Goal: Task Accomplishment & Management: Manage account settings

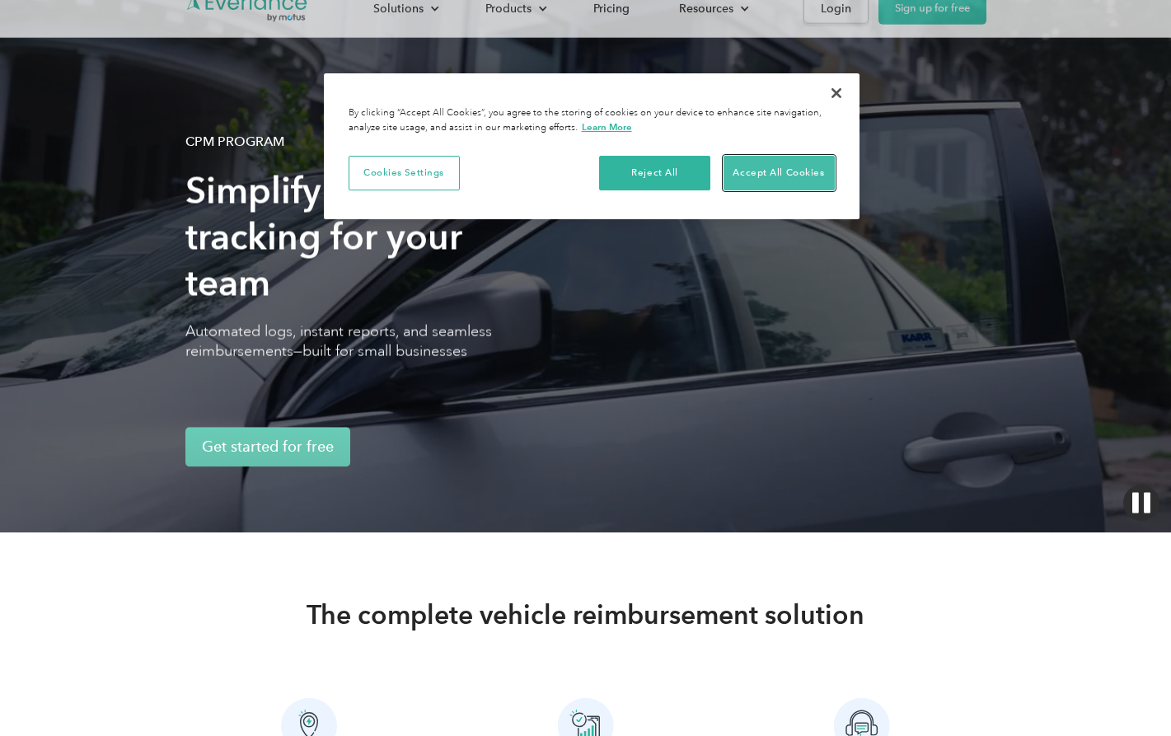
click at [789, 174] on button "Accept All Cookies" at bounding box center [779, 173] width 111 height 35
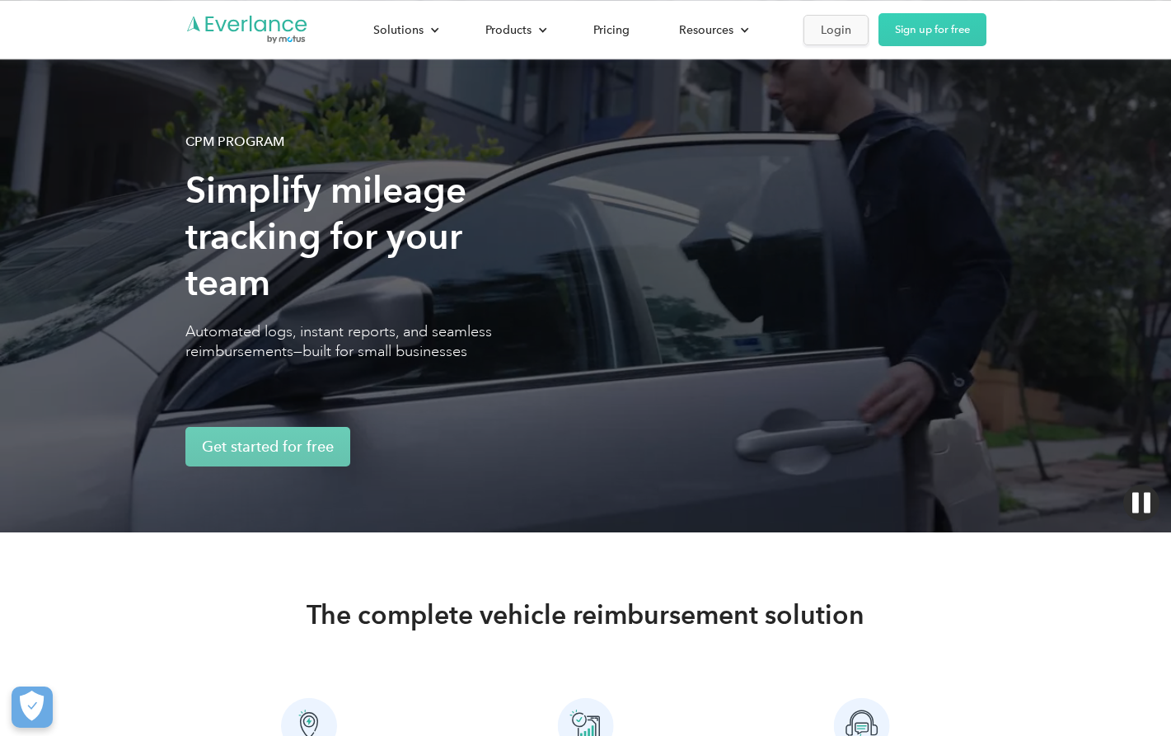
click at [835, 37] on div "Login" at bounding box center [836, 30] width 30 height 21
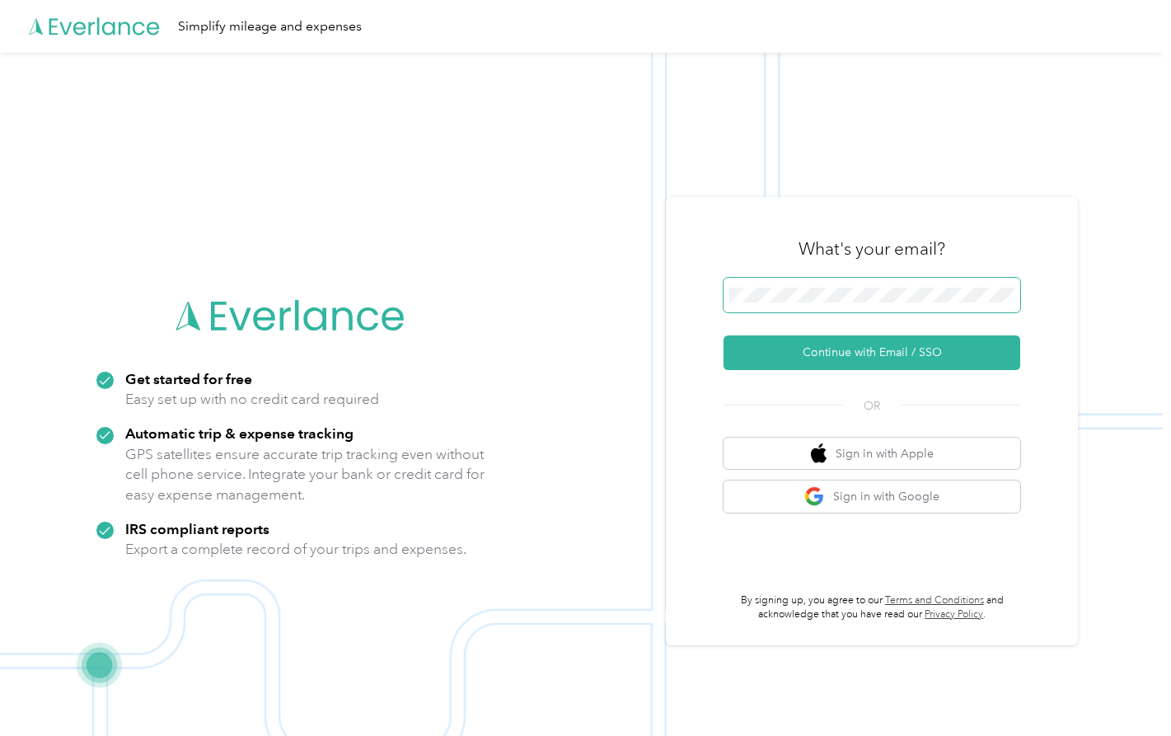
click at [724, 335] on button "Continue with Email / SSO" at bounding box center [872, 352] width 297 height 35
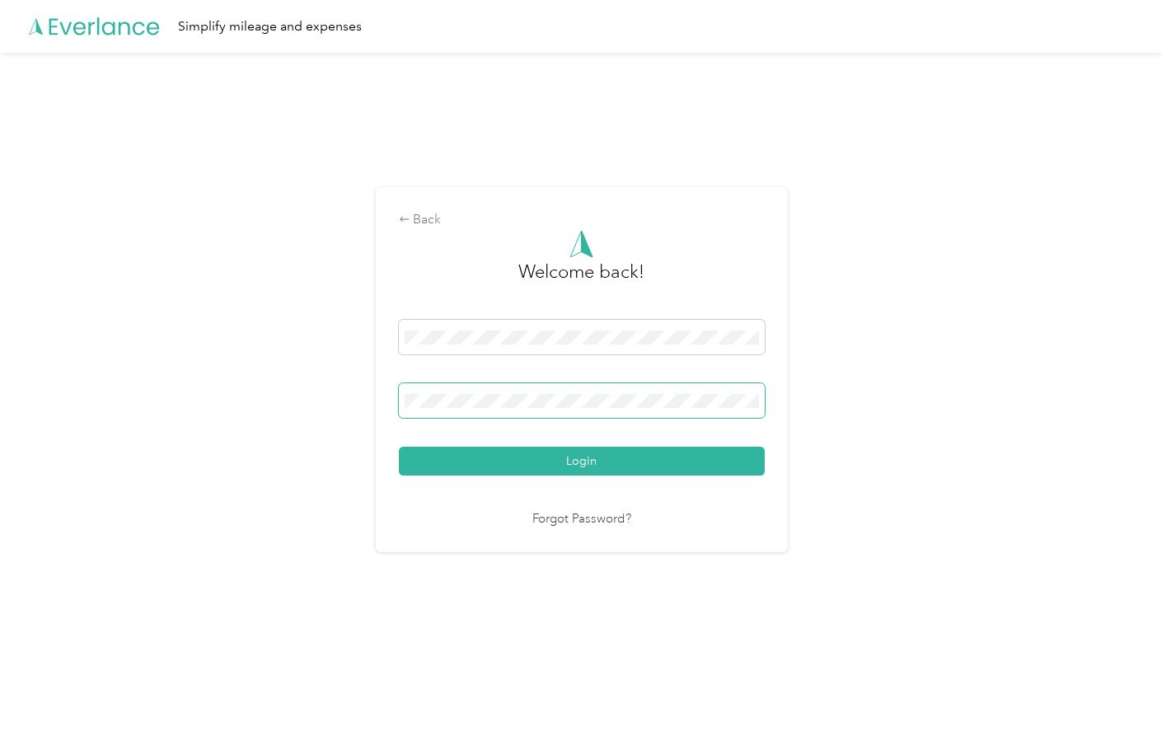
click at [399, 447] on button "Login" at bounding box center [582, 461] width 366 height 29
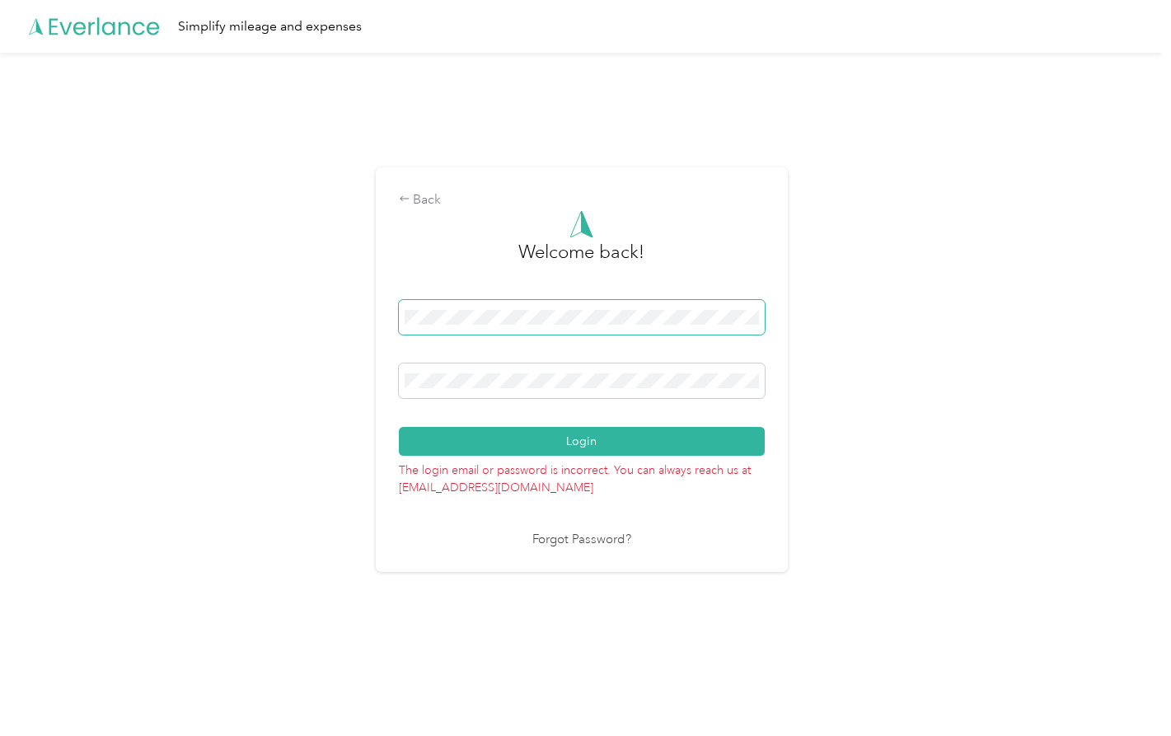
click at [399, 427] on button "Login" at bounding box center [582, 441] width 366 height 29
click at [531, 388] on span at bounding box center [582, 380] width 366 height 35
click at [411, 362] on div "Login" at bounding box center [582, 378] width 366 height 156
click at [399, 427] on button "Login" at bounding box center [582, 441] width 366 height 29
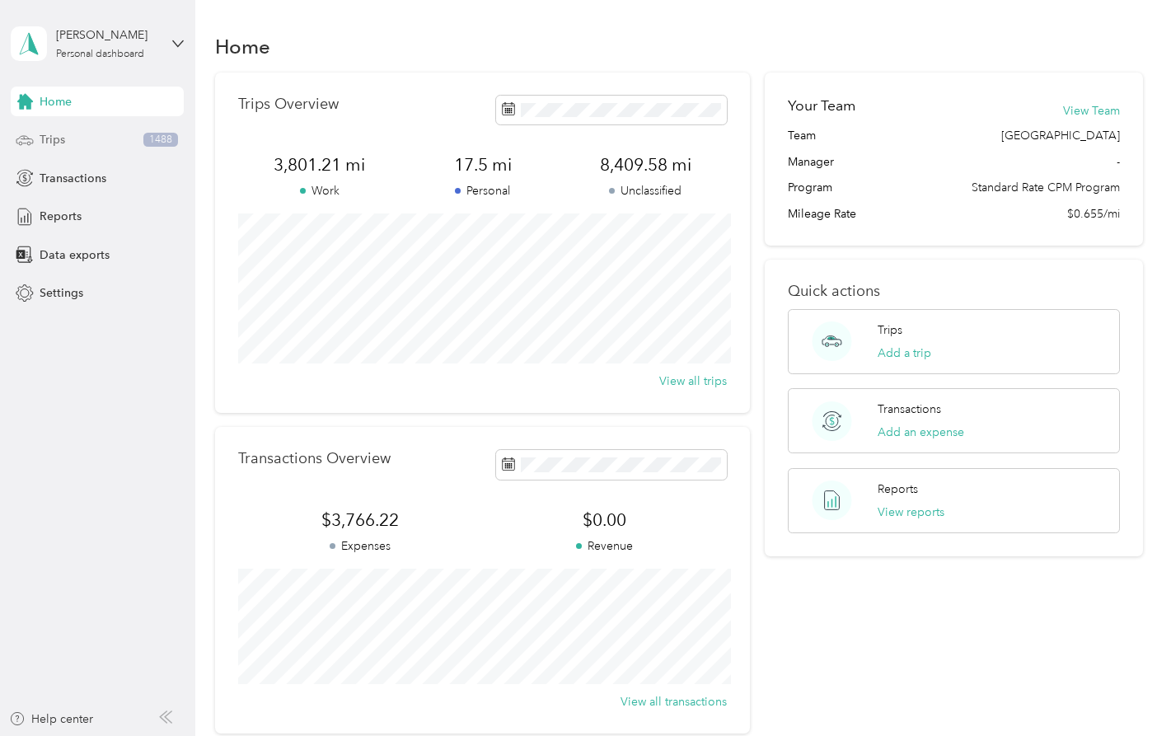
click at [89, 139] on div "Trips 1488" at bounding box center [97, 140] width 173 height 30
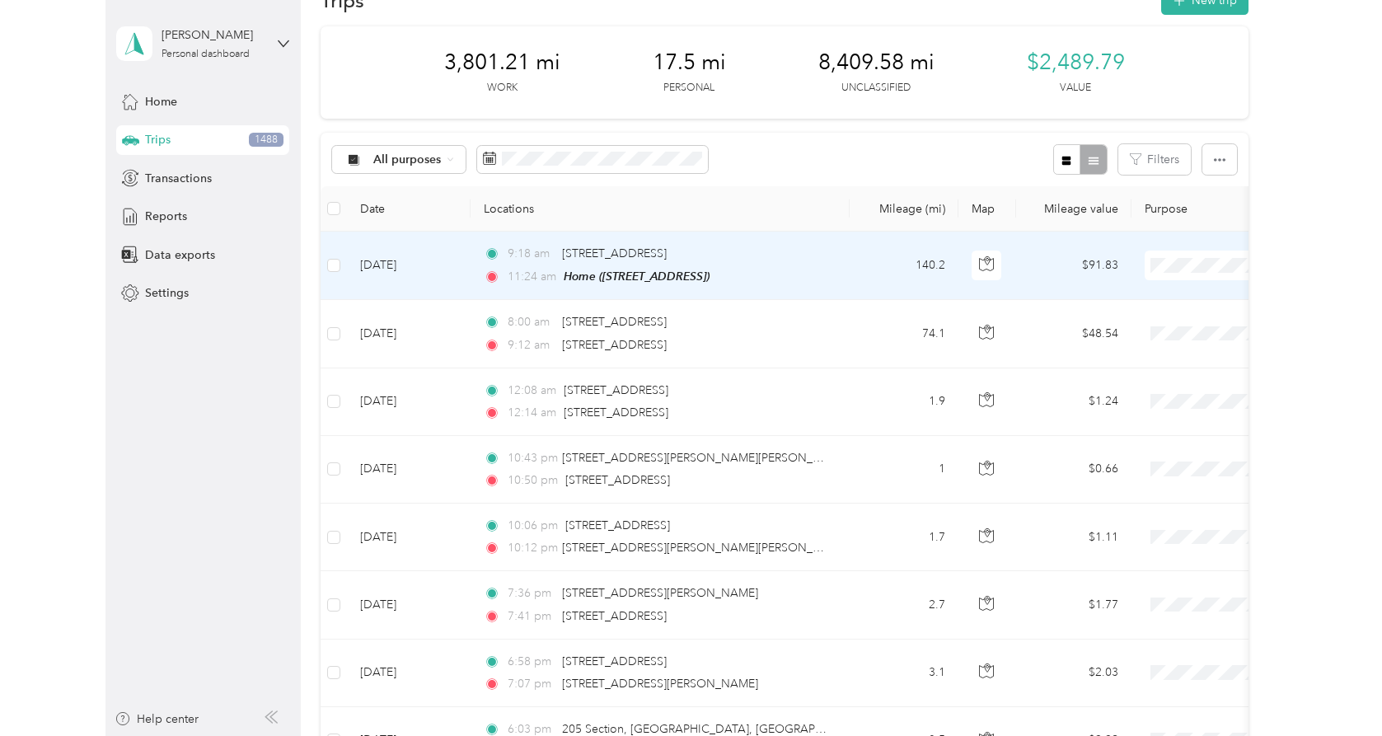
scroll to position [49, 0]
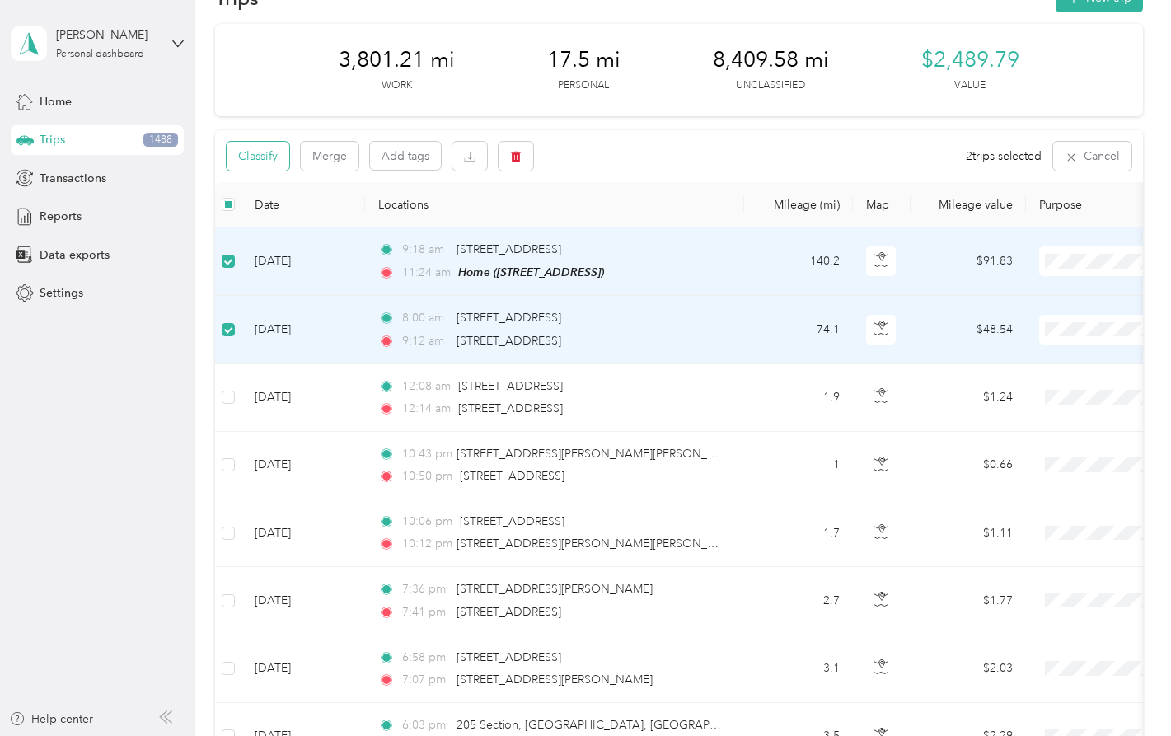
click at [272, 161] on button "Classify" at bounding box center [258, 156] width 63 height 29
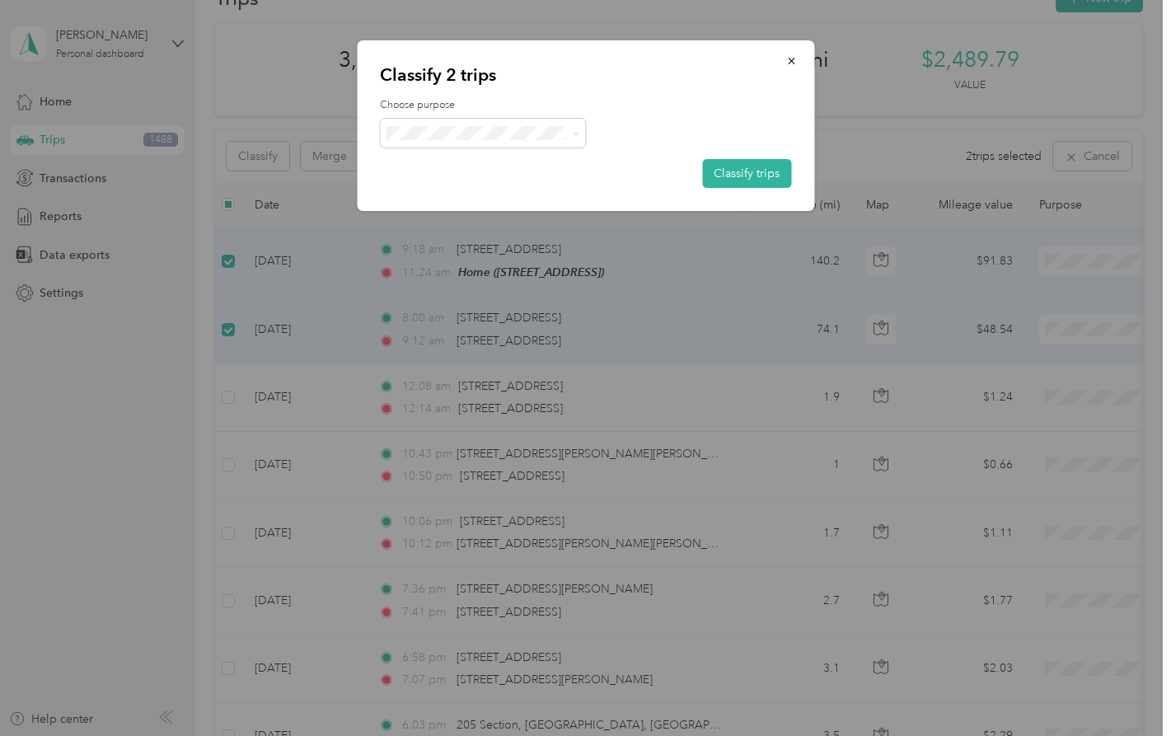
click at [537, 111] on label "Choose purpose" at bounding box center [585, 105] width 411 height 15
click at [560, 194] on li "Personal" at bounding box center [483, 192] width 206 height 29
click at [794, 63] on icon "button" at bounding box center [791, 61] width 7 height 7
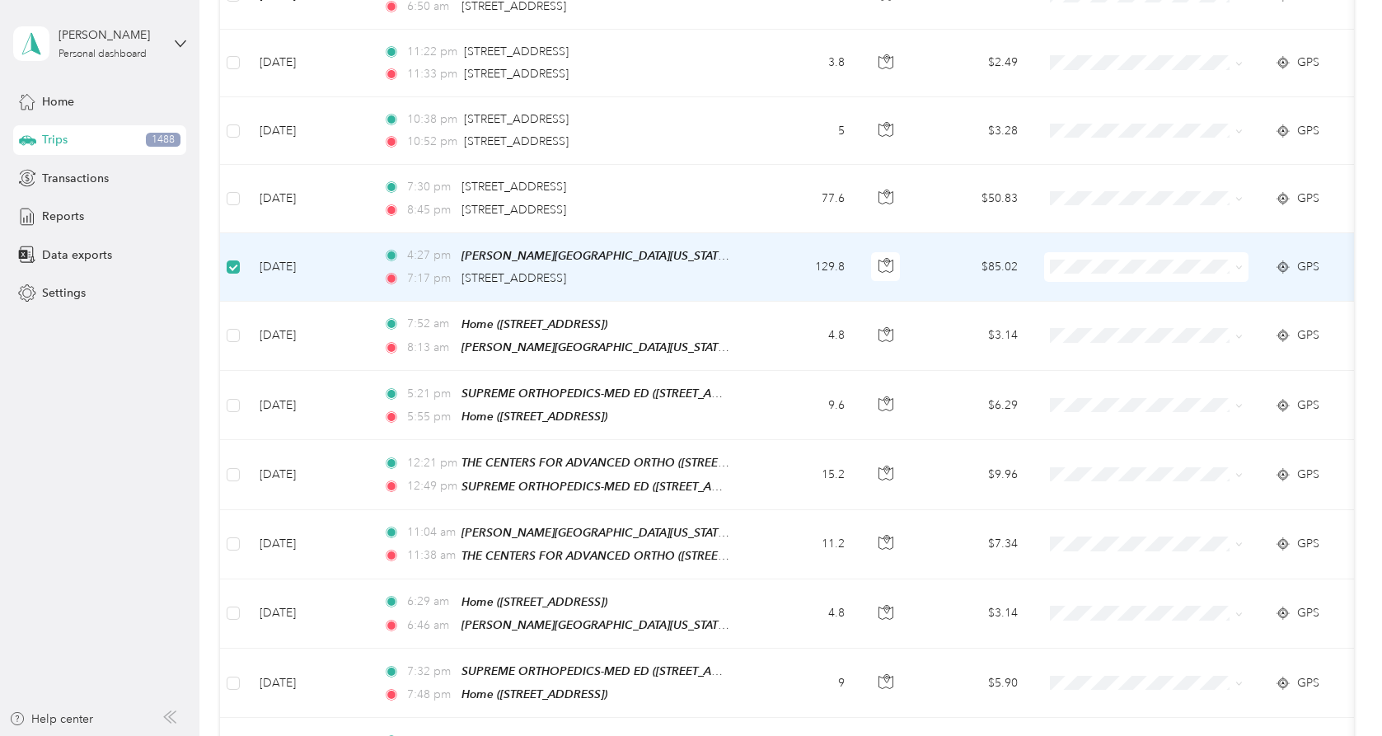
scroll to position [991, 0]
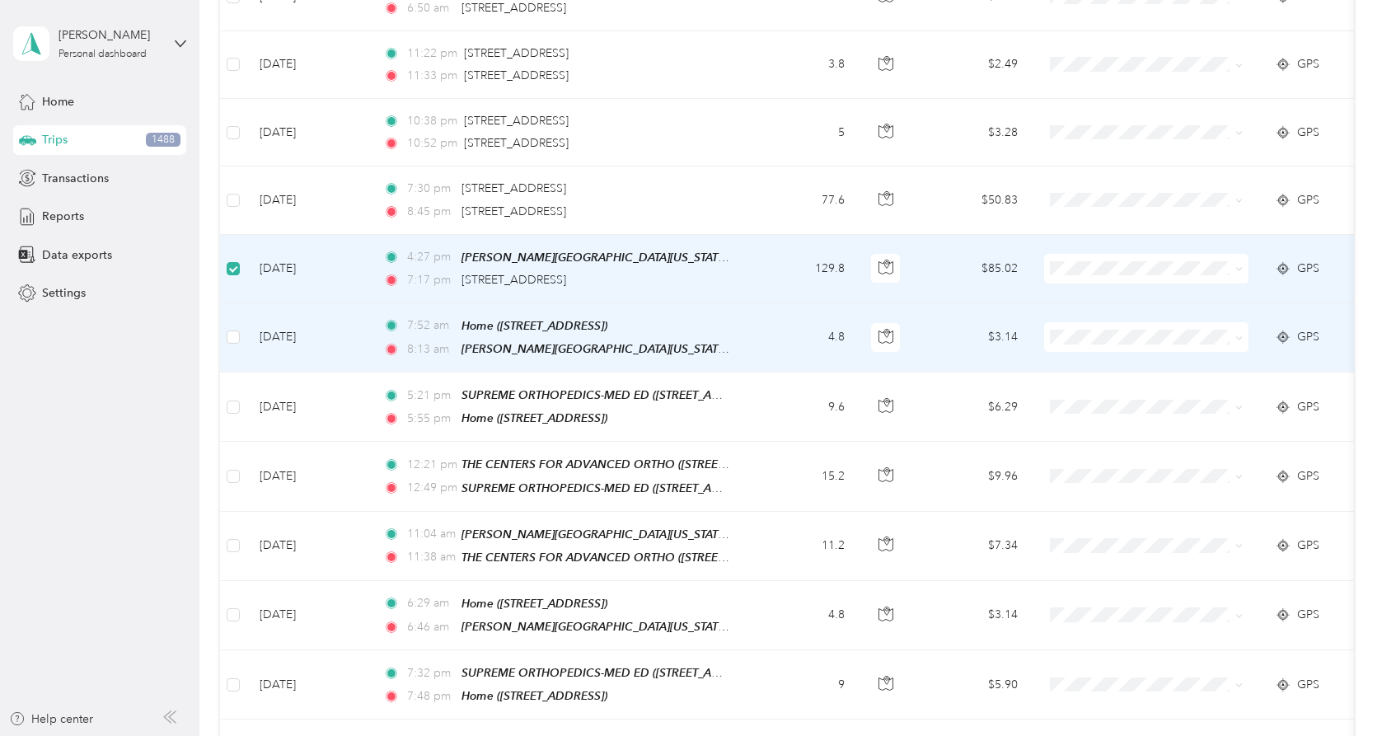
click at [251, 354] on td "Aug 29, 2025" at bounding box center [308, 337] width 124 height 69
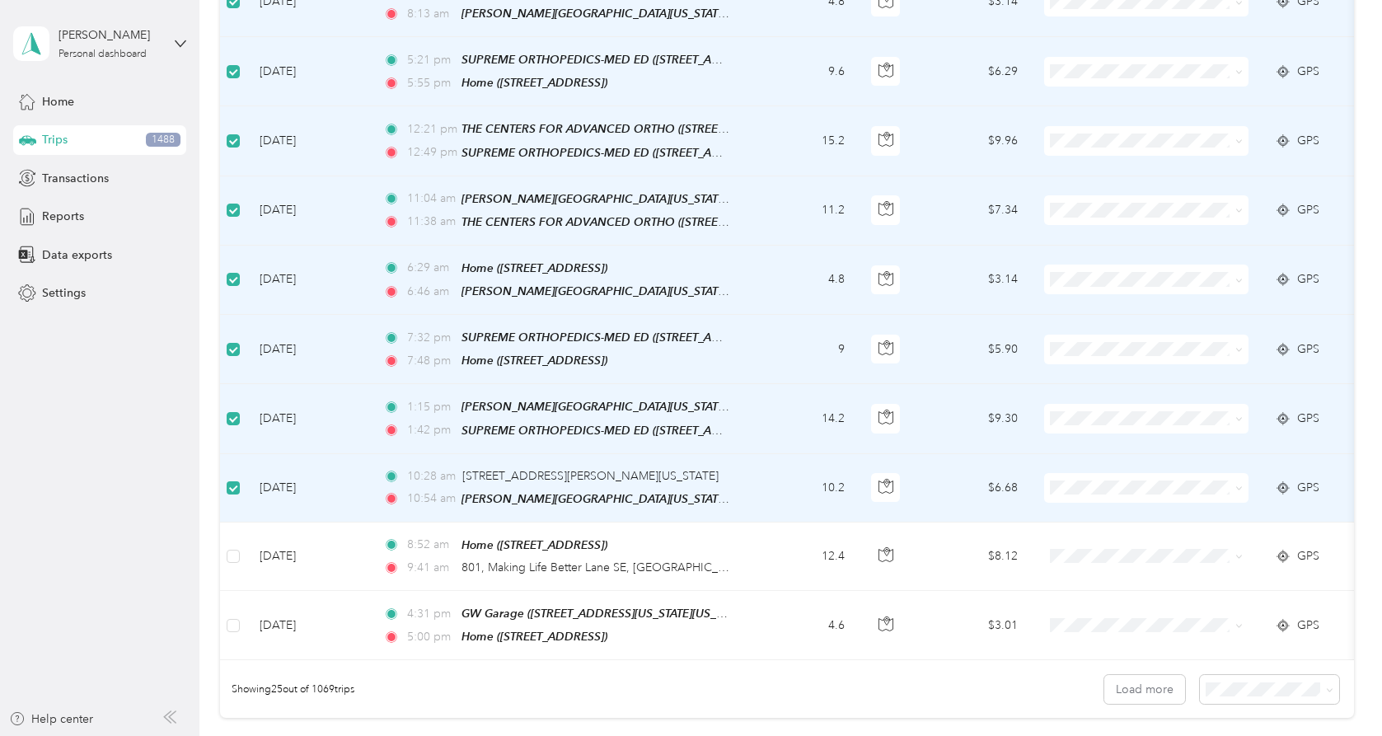
scroll to position [1529, 0]
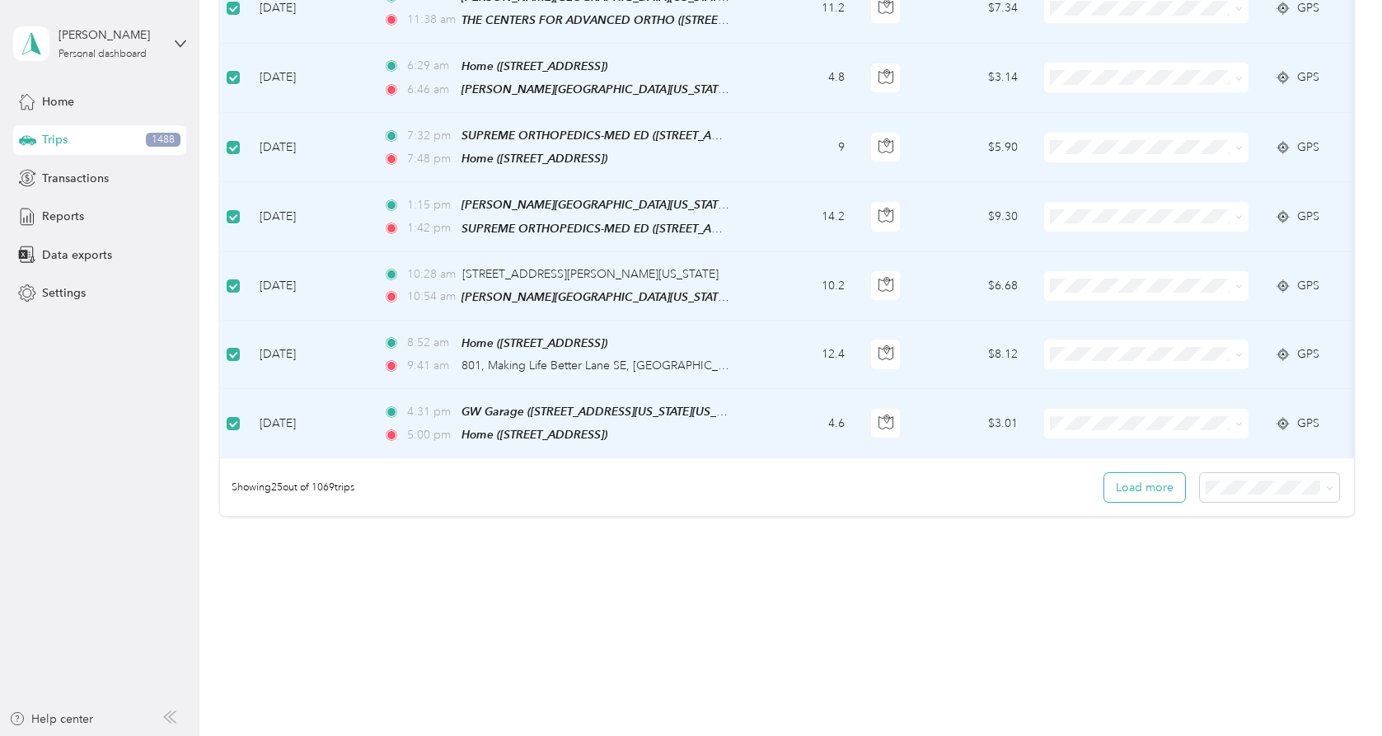
click at [1136, 492] on button "Load more" at bounding box center [1144, 487] width 81 height 29
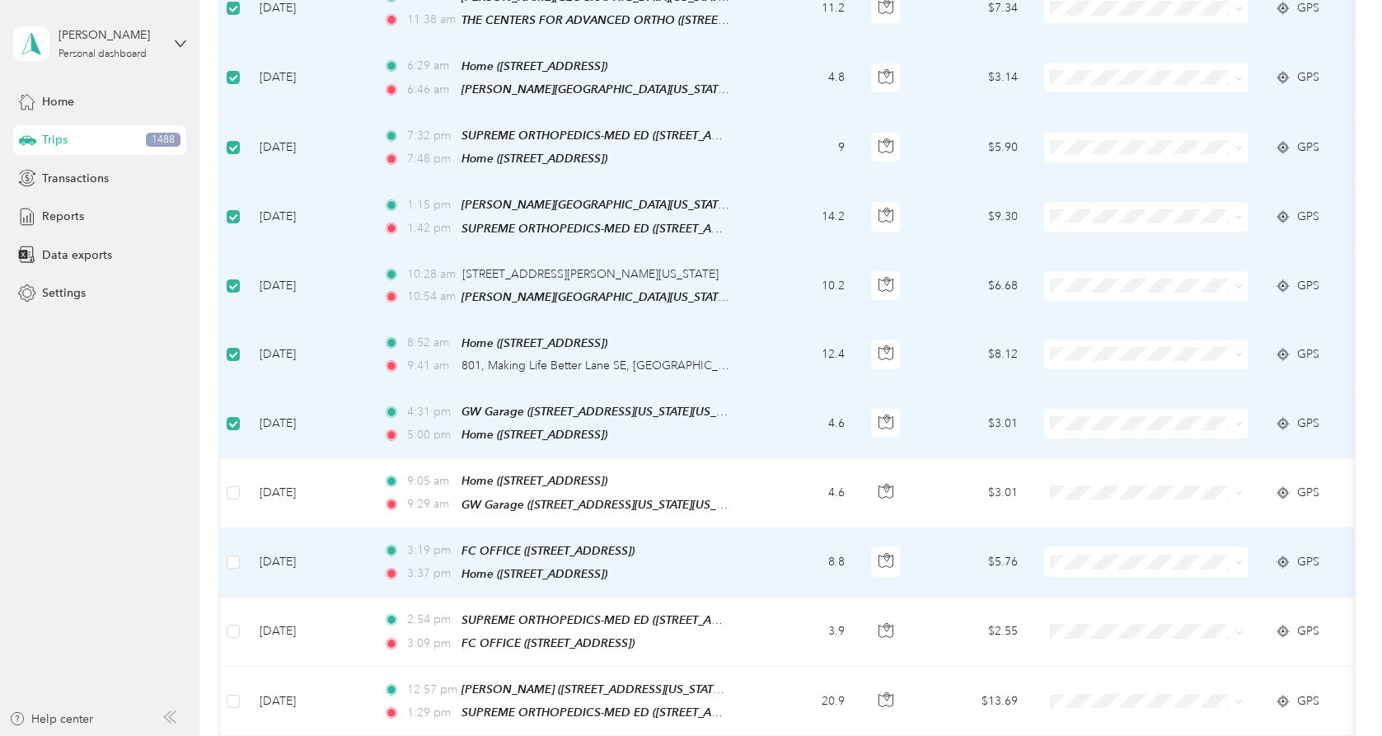
click at [1170, 568] on td "GPS" at bounding box center [1319, 562] width 115 height 69
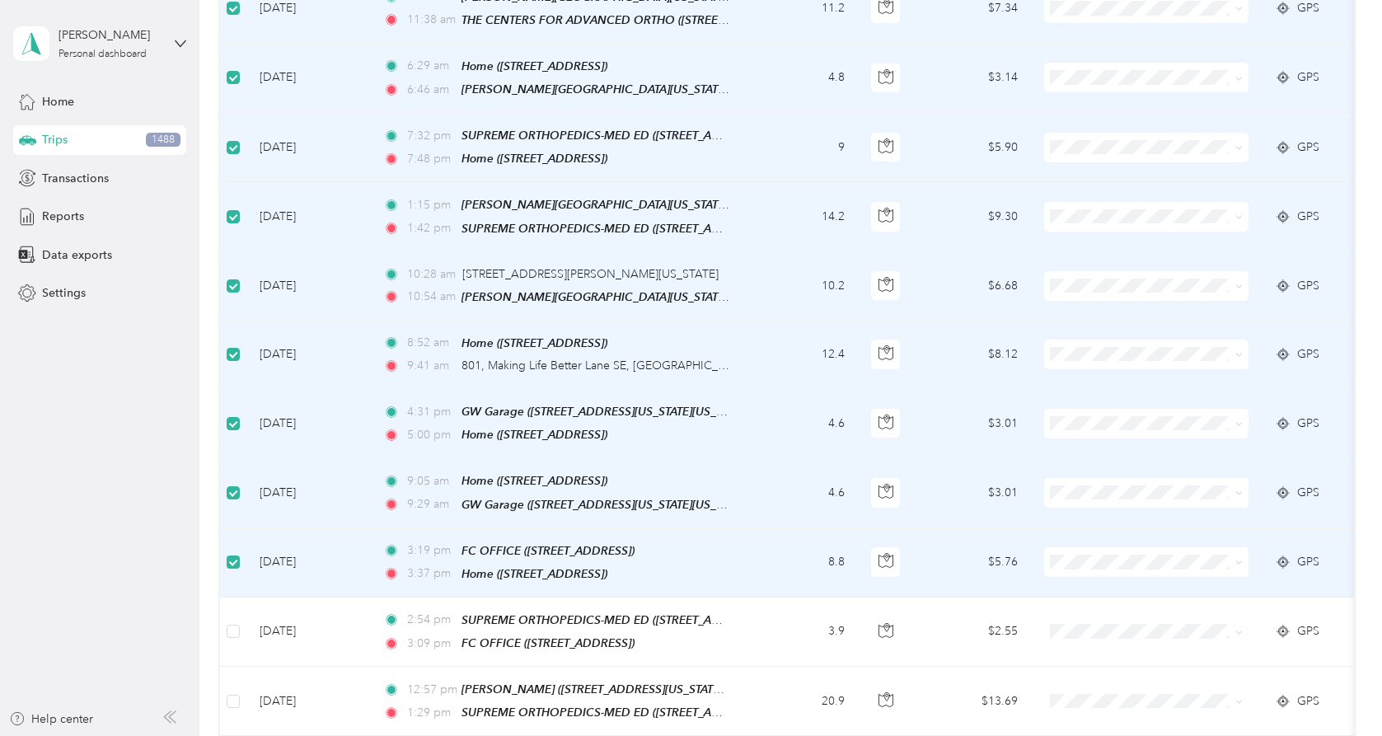
scroll to position [1762, 0]
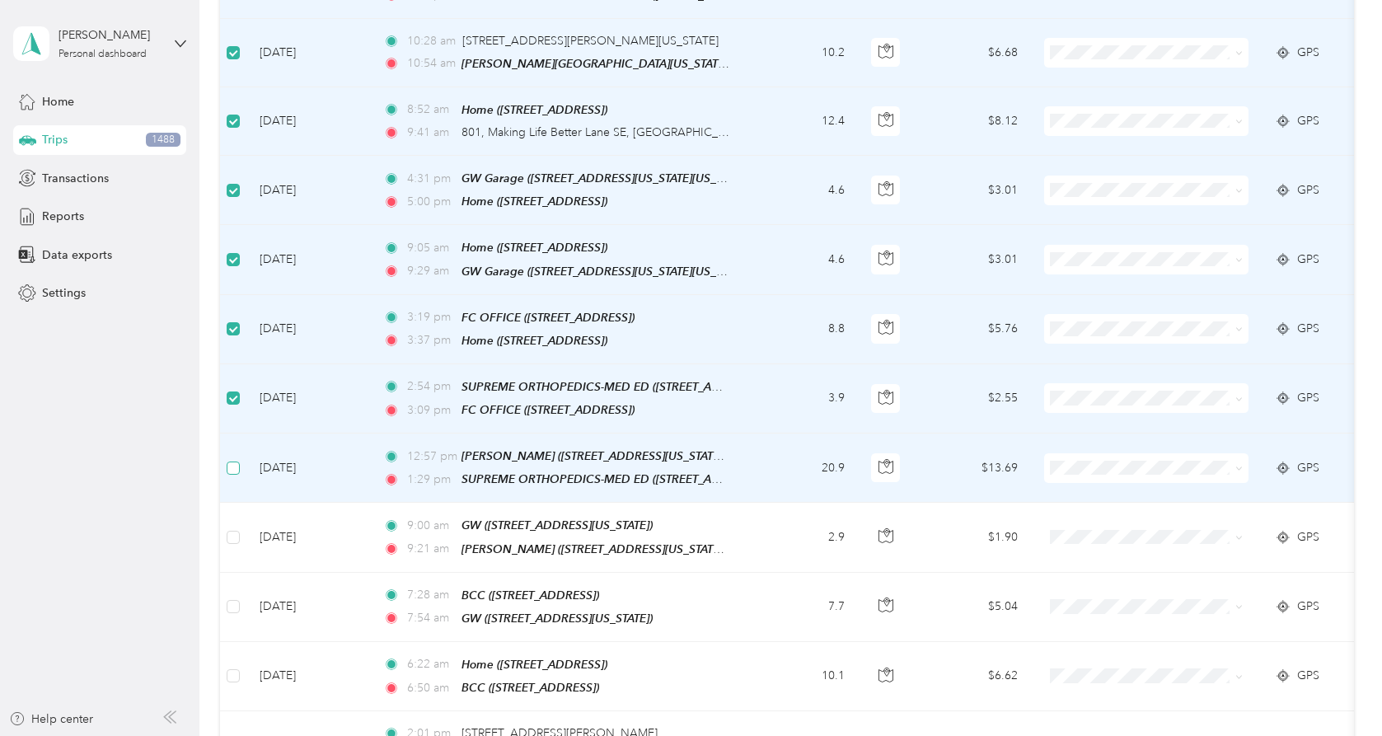
click at [231, 463] on label at bounding box center [233, 468] width 13 height 18
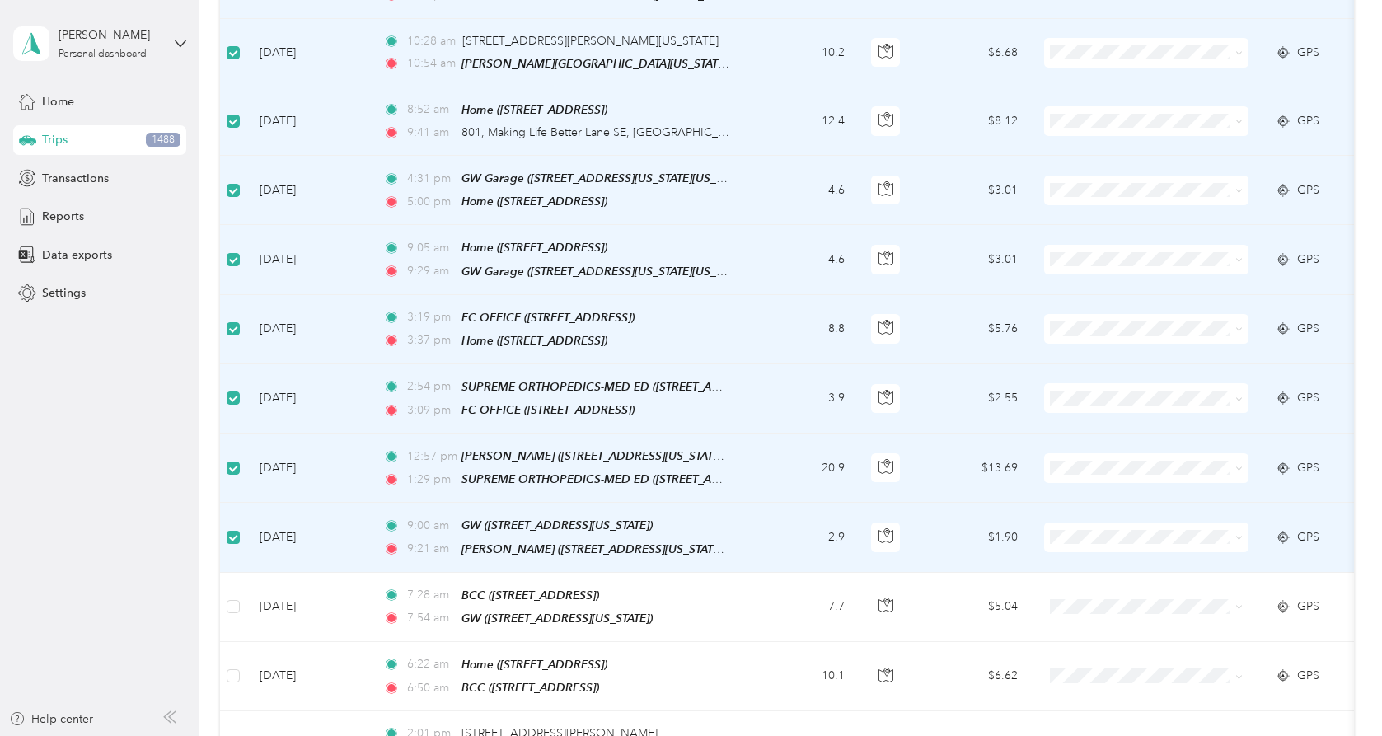
scroll to position [2009, 0]
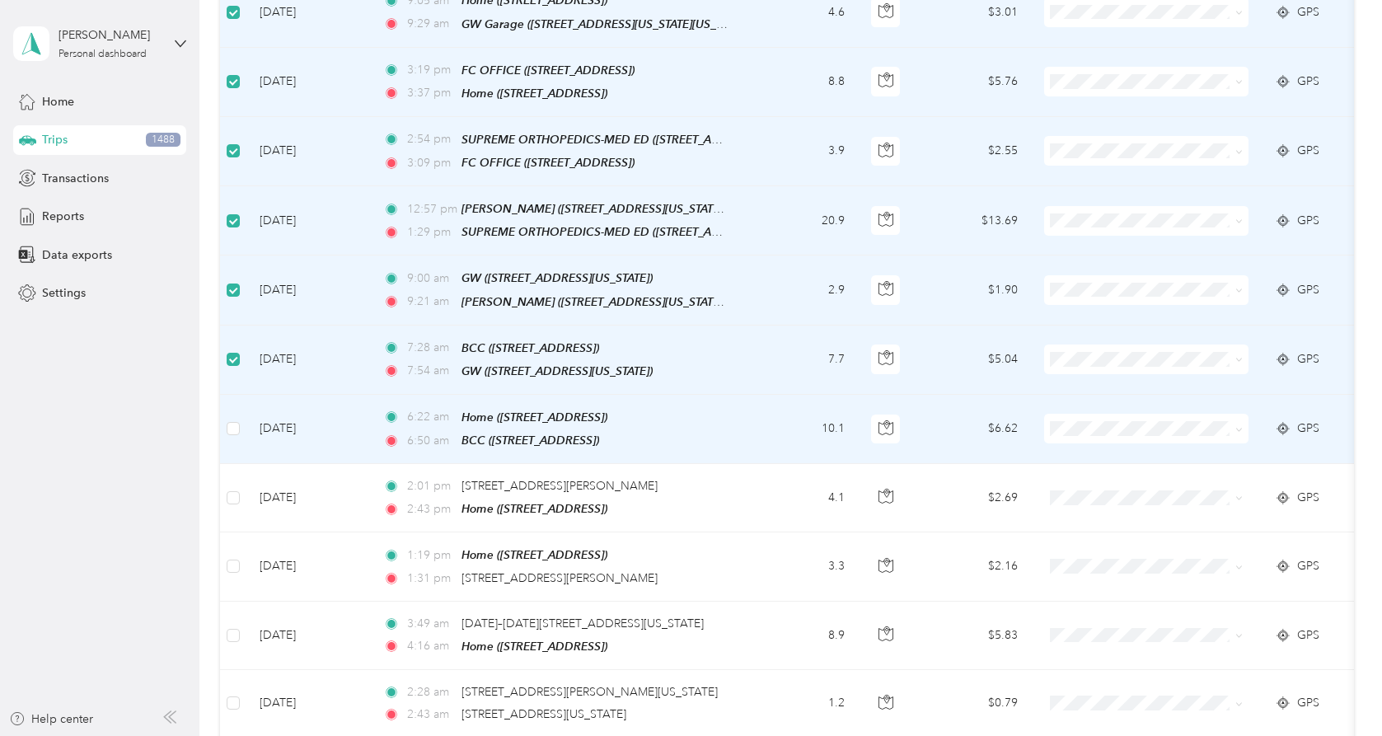
click at [236, 395] on td at bounding box center [233, 429] width 26 height 69
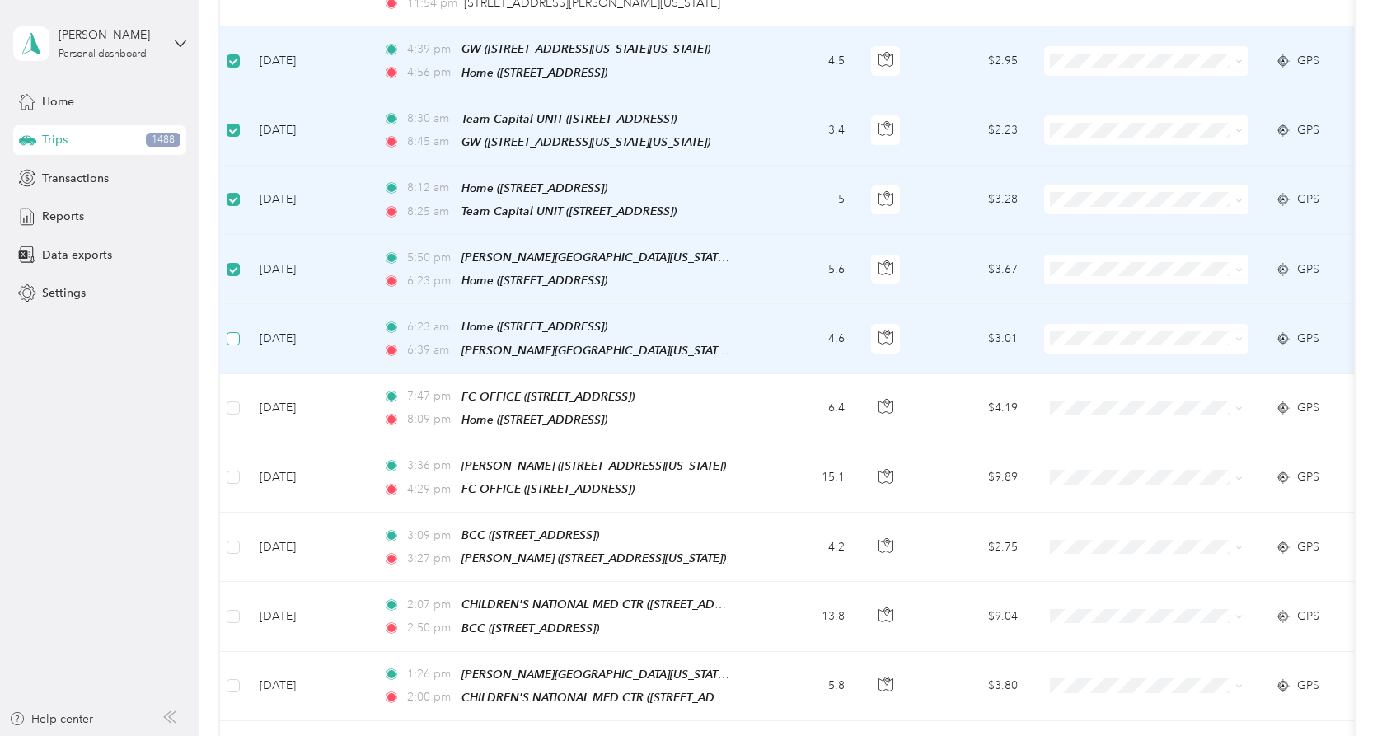
scroll to position [2823, 0]
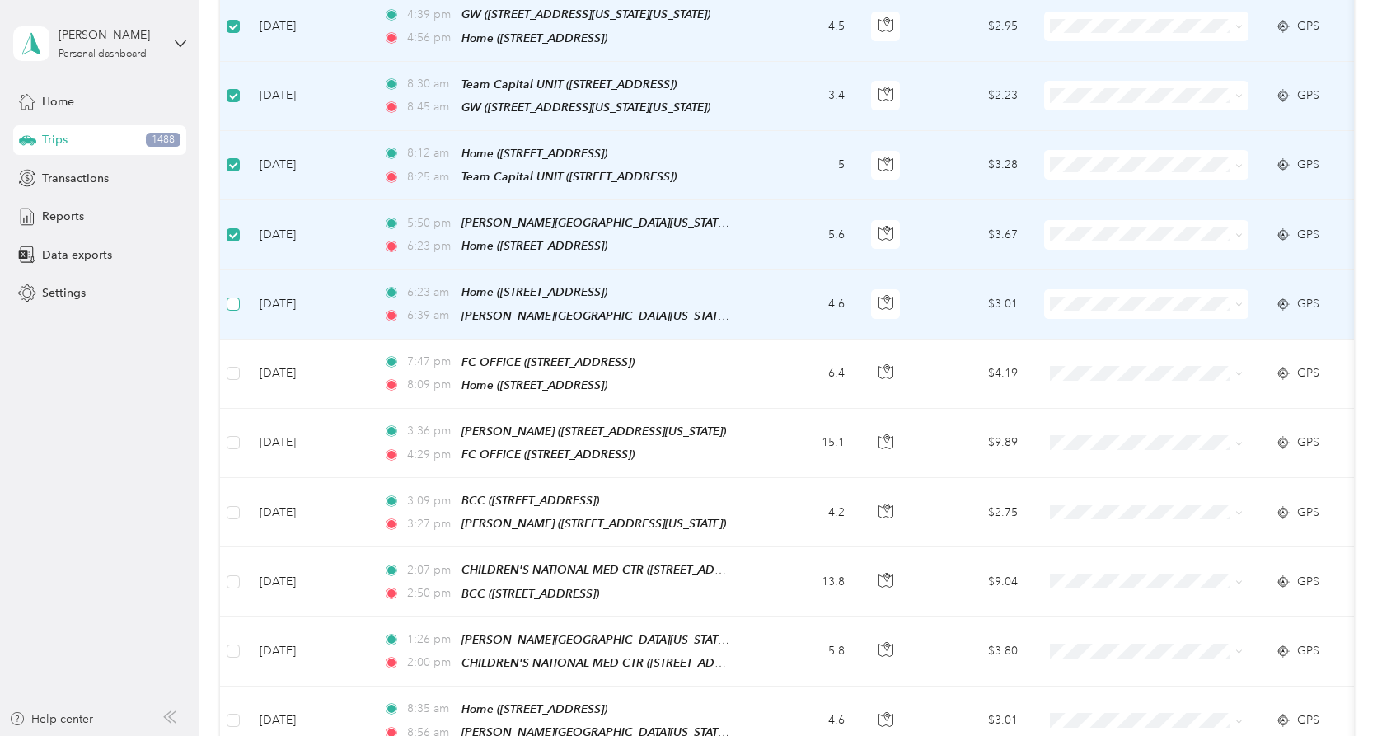
click at [235, 295] on label at bounding box center [233, 304] width 13 height 18
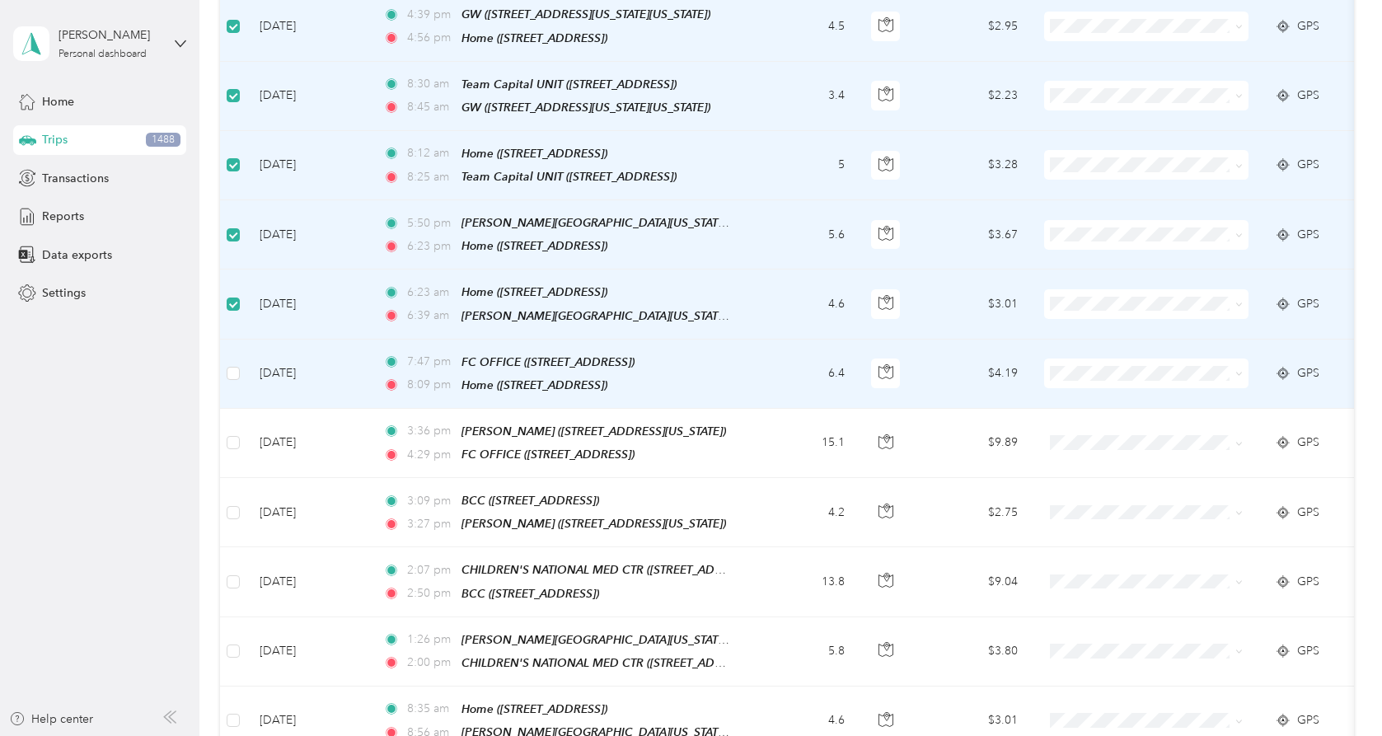
click at [235, 368] on td at bounding box center [233, 374] width 26 height 69
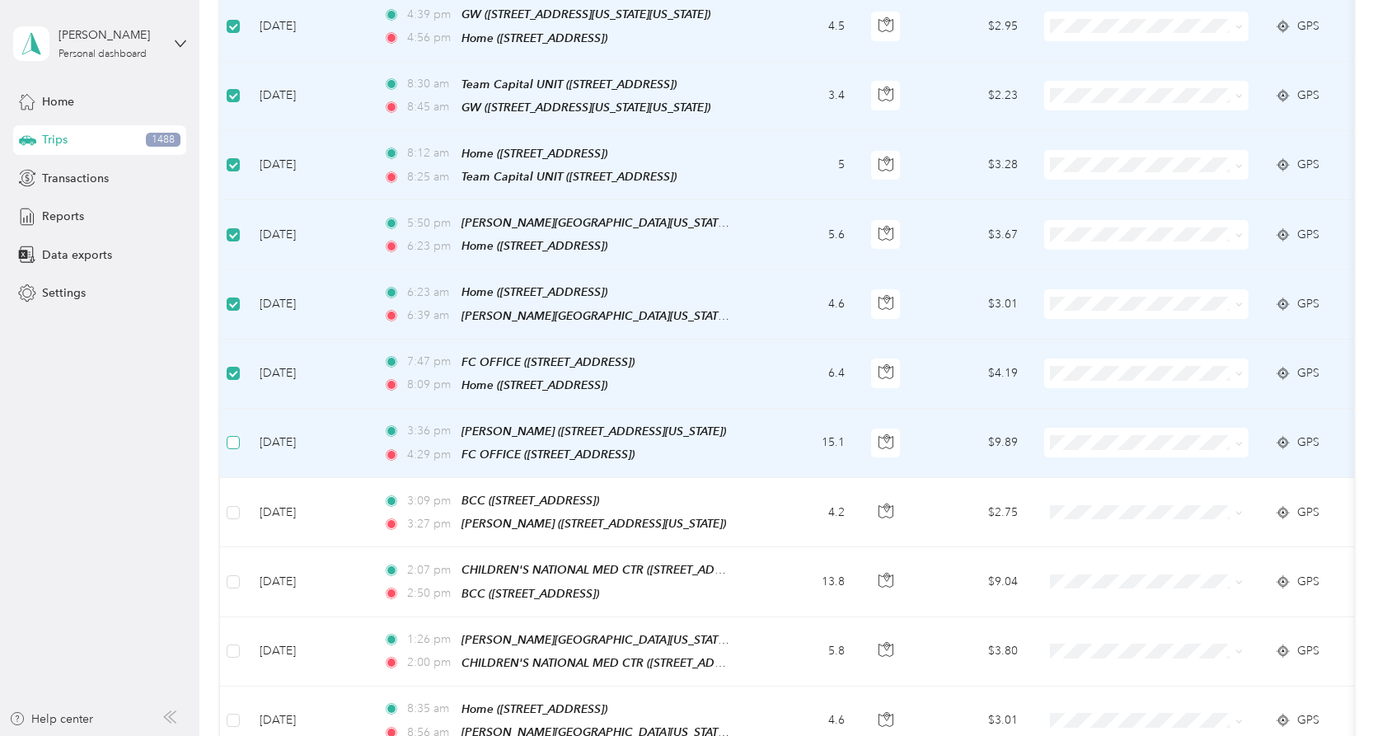
click at [237, 433] on label at bounding box center [233, 442] width 13 height 18
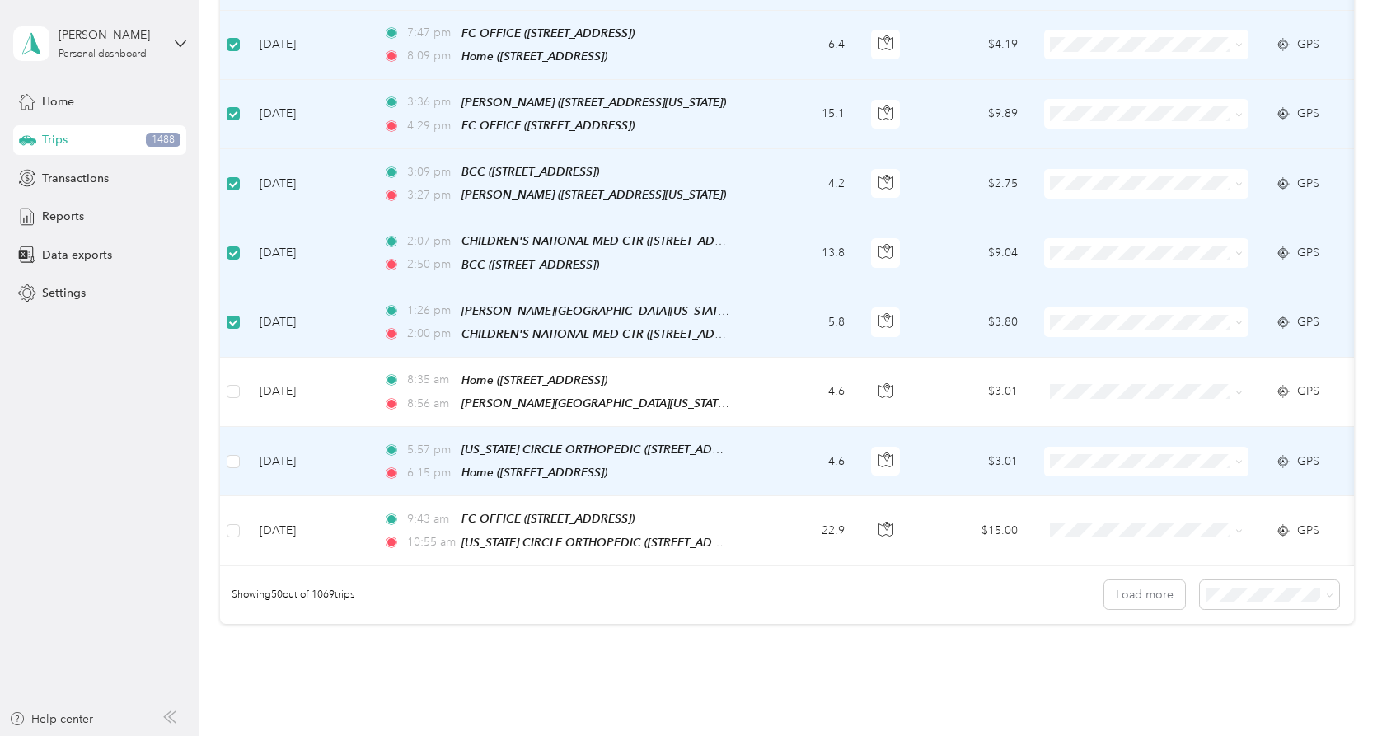
scroll to position [3153, 0]
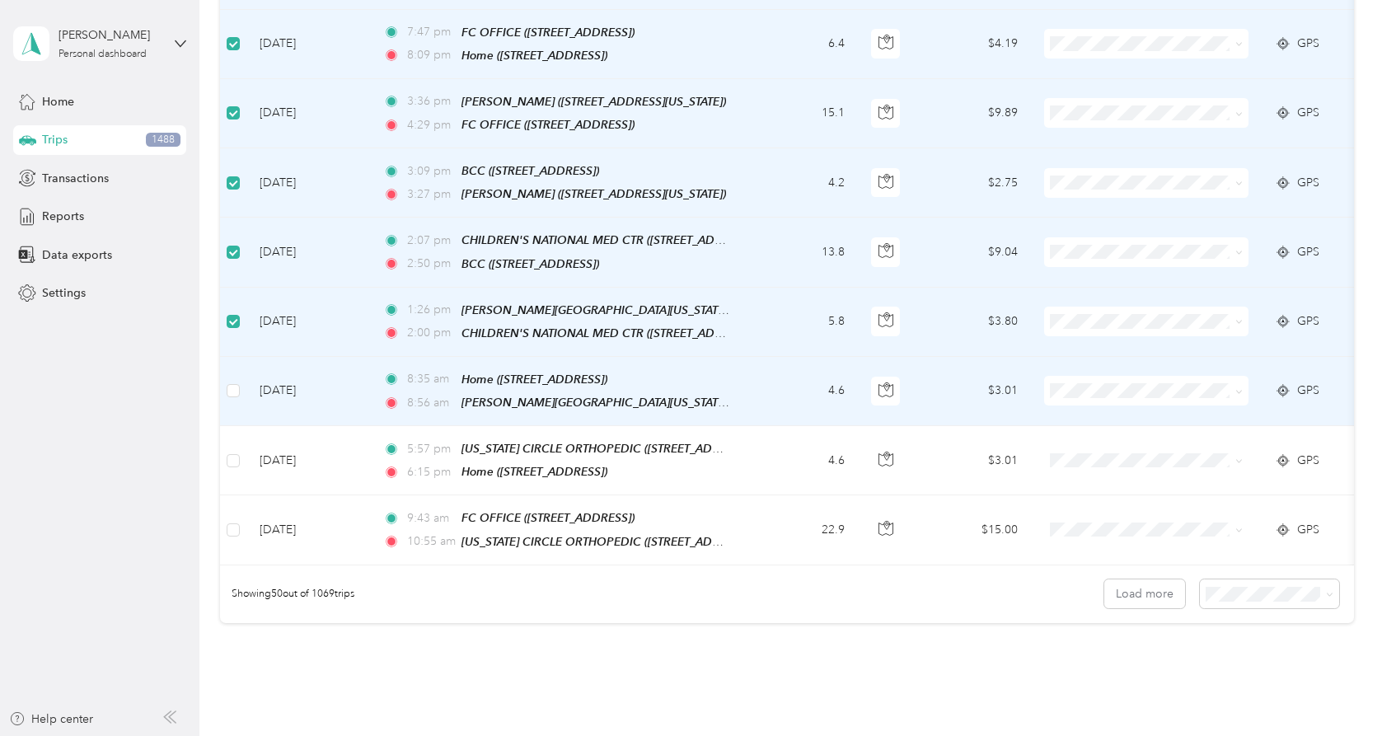
click at [241, 365] on td at bounding box center [233, 391] width 26 height 69
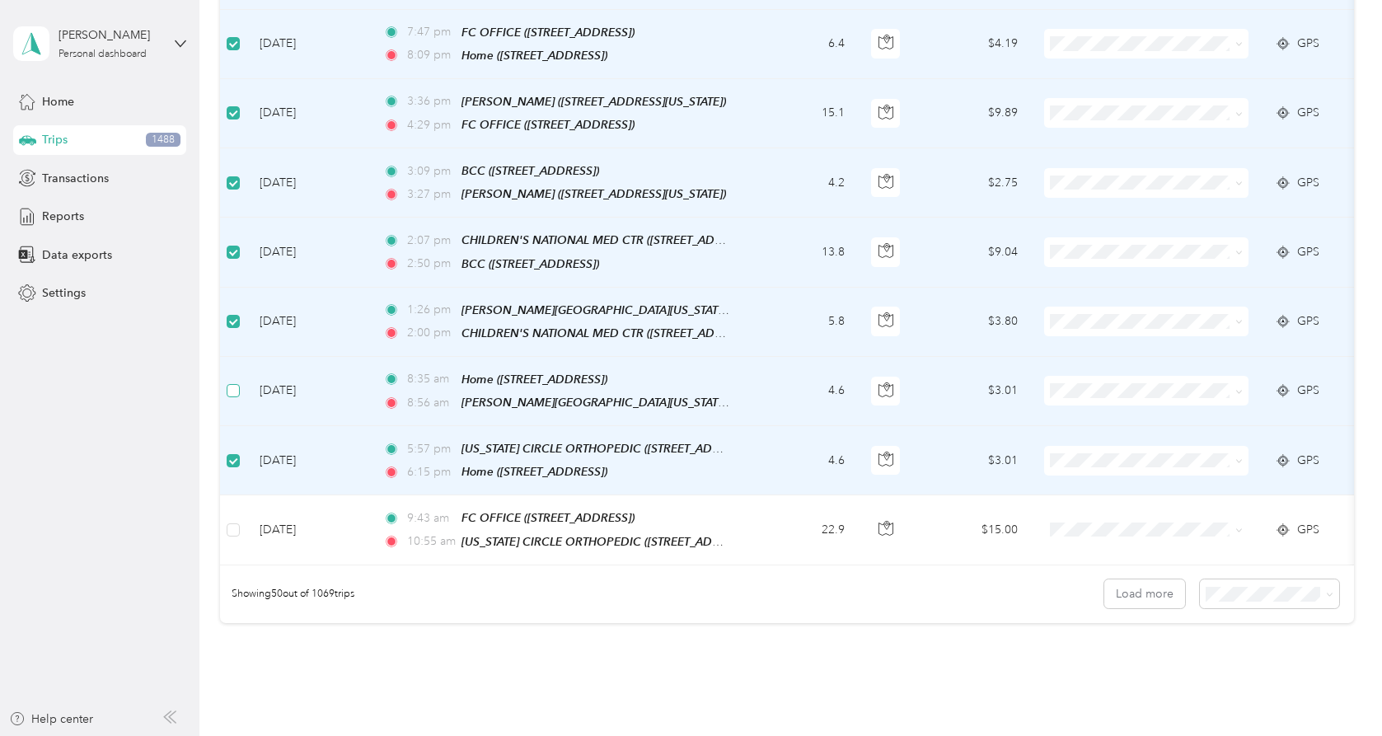
click at [233, 382] on label at bounding box center [233, 391] width 13 height 18
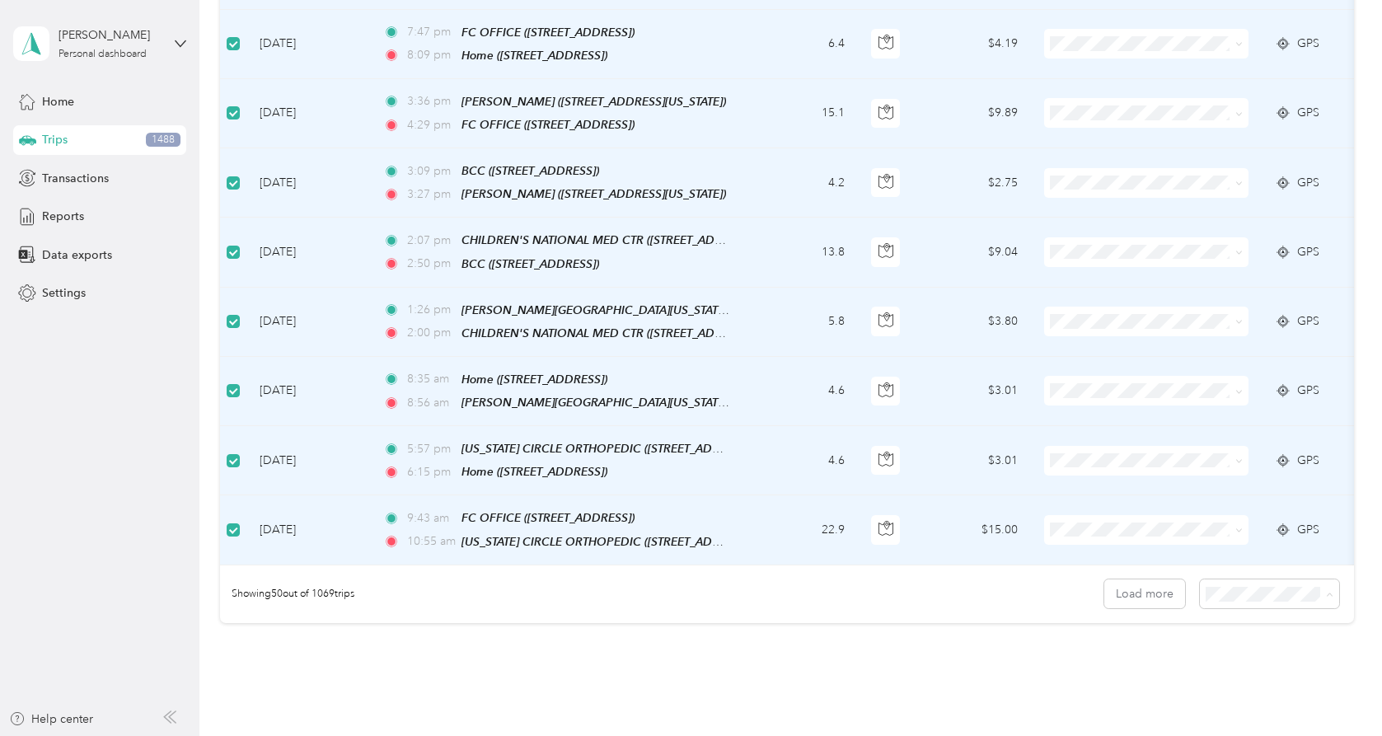
click at [1170, 655] on span "100 per load" at bounding box center [1254, 656] width 68 height 14
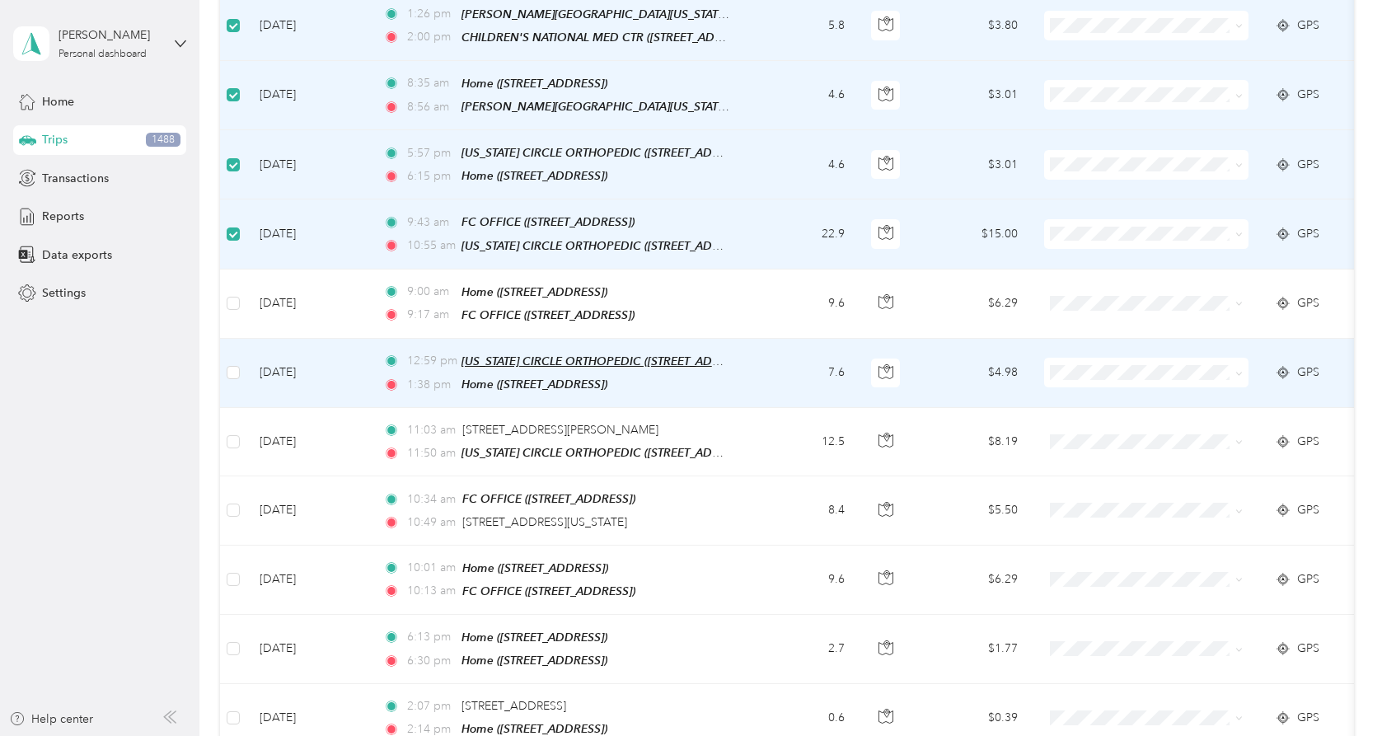
scroll to position [3483, 0]
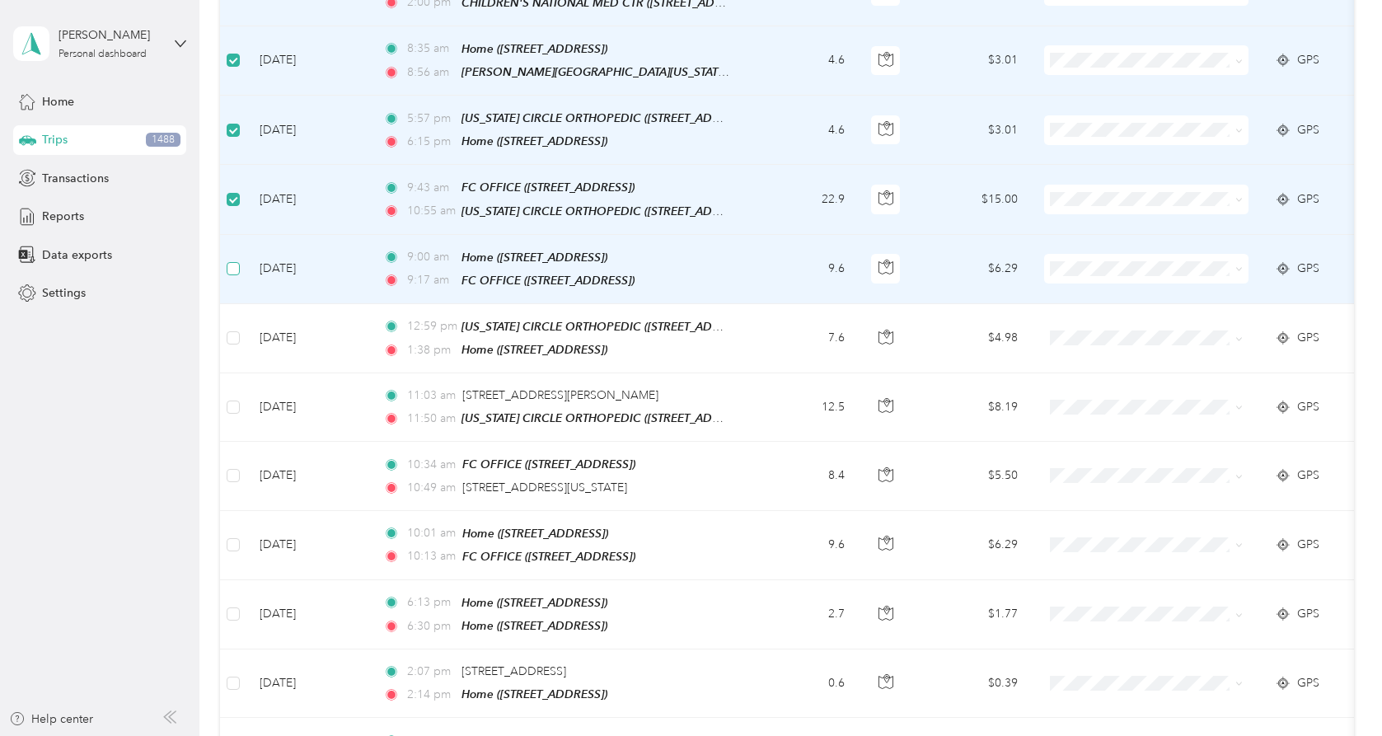
click at [234, 260] on label at bounding box center [233, 269] width 13 height 18
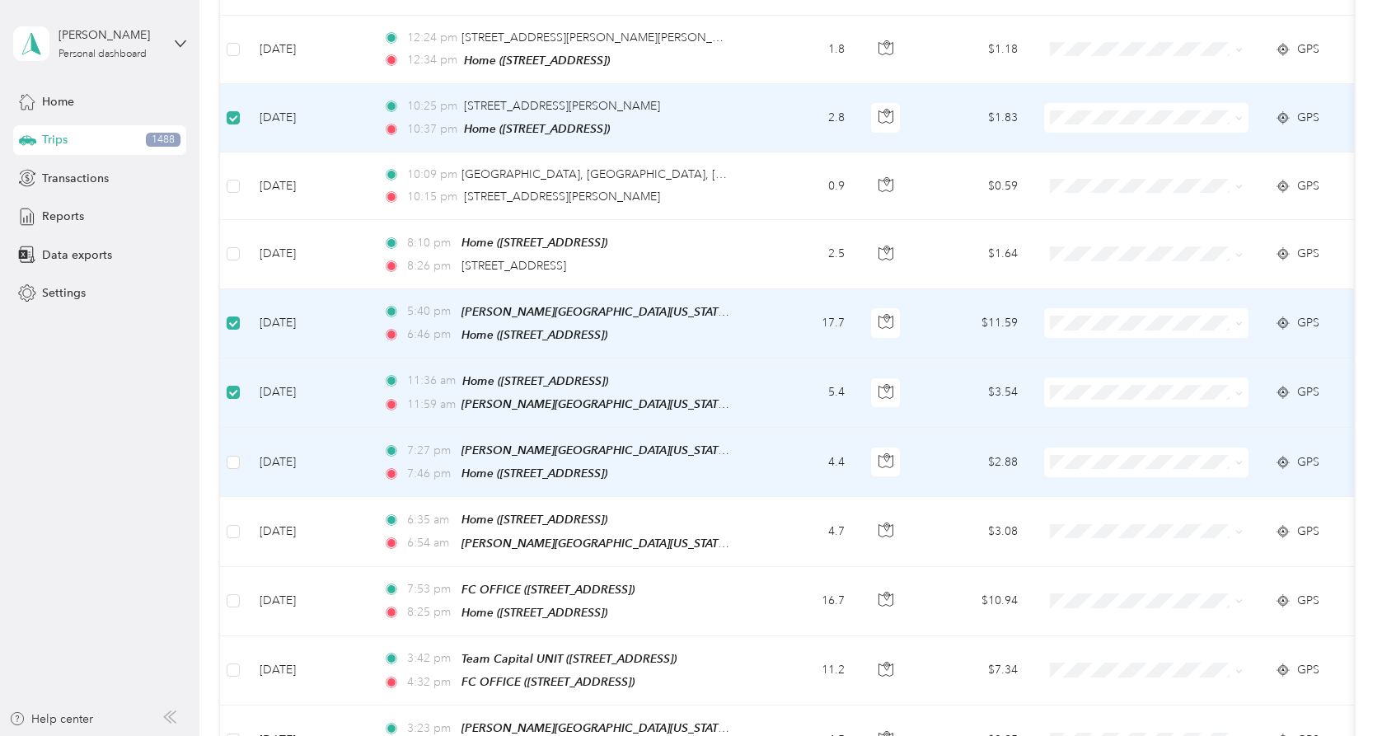
scroll to position [4547, 0]
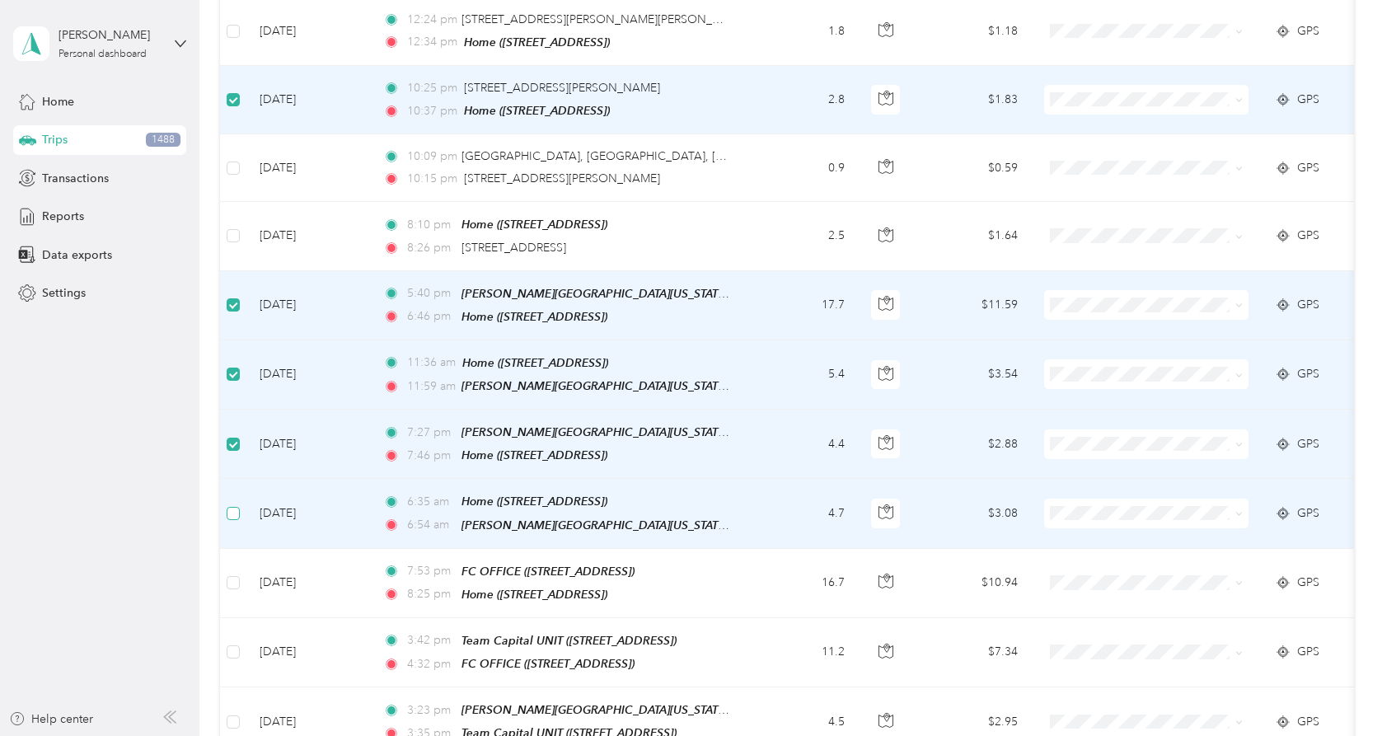
click at [234, 504] on label at bounding box center [233, 513] width 13 height 18
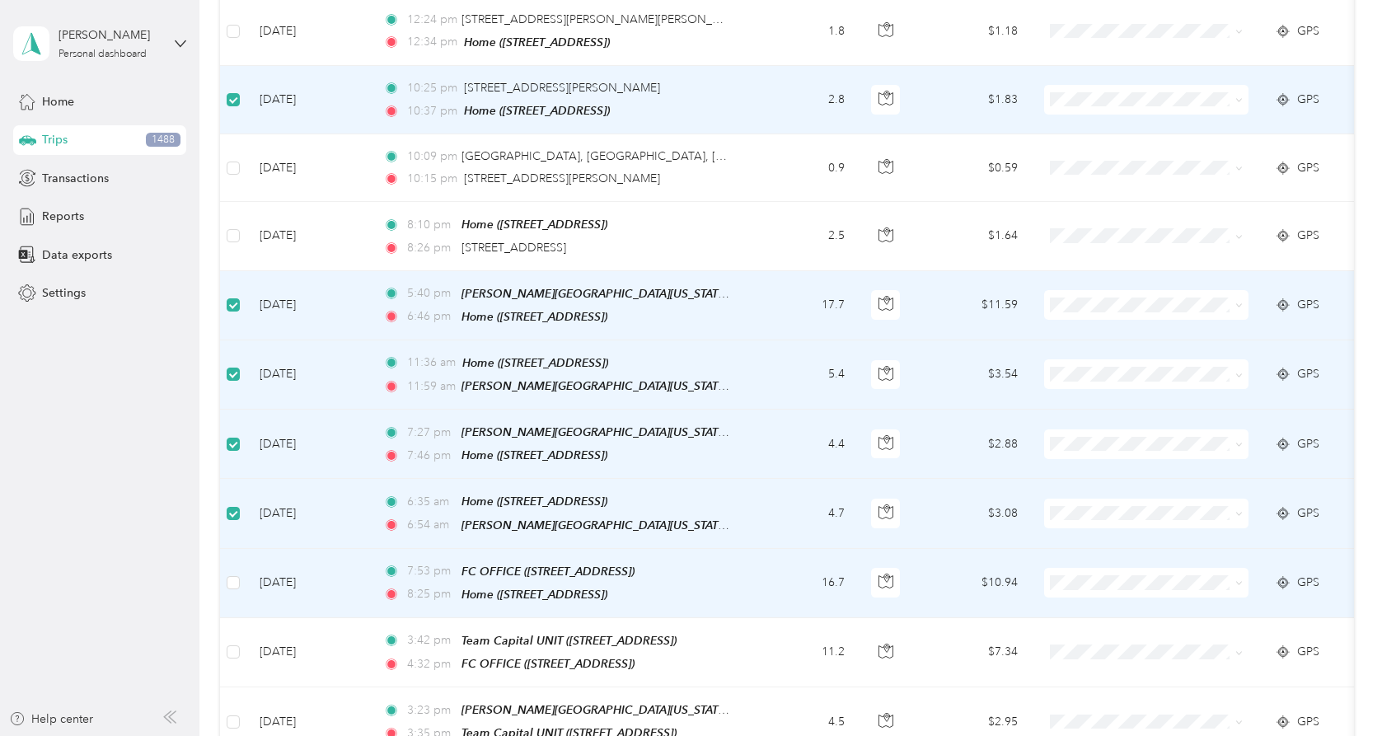
click at [237, 549] on td at bounding box center [233, 583] width 26 height 69
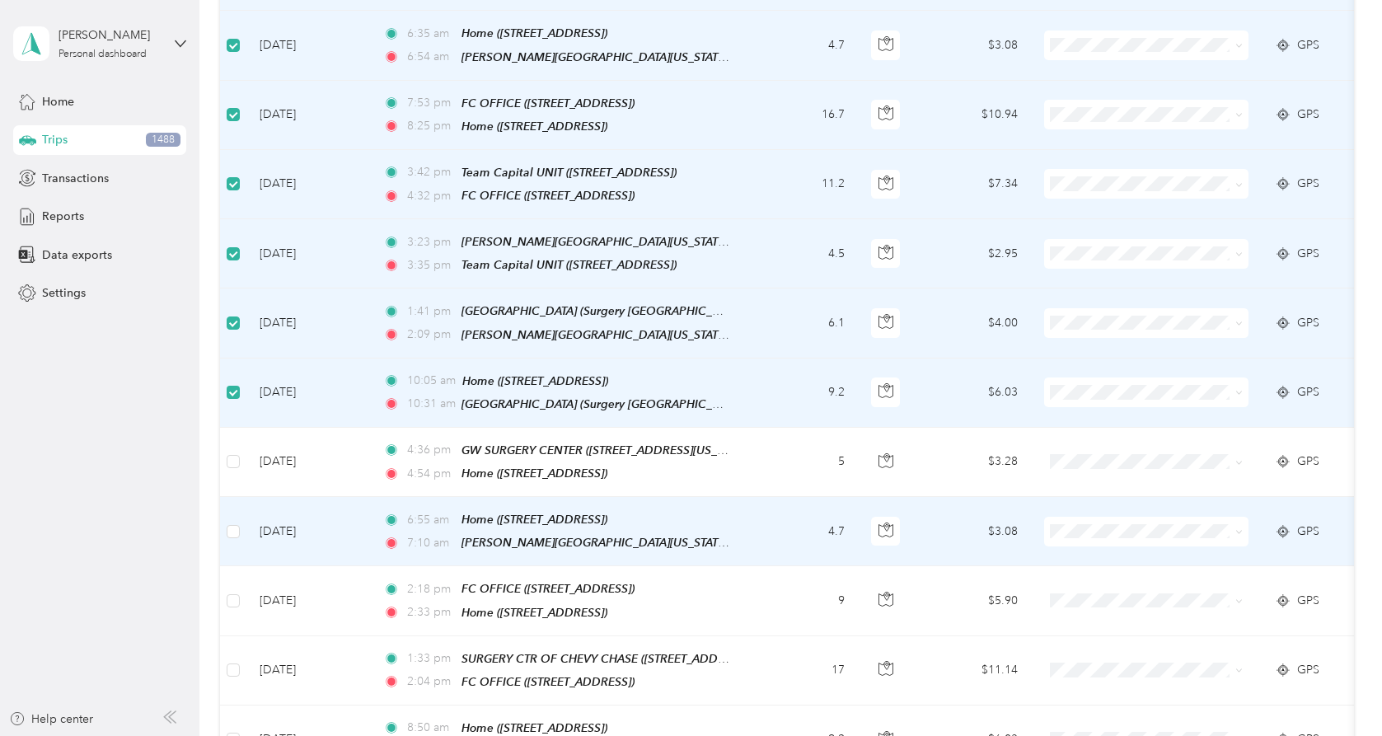
scroll to position [5034, 0]
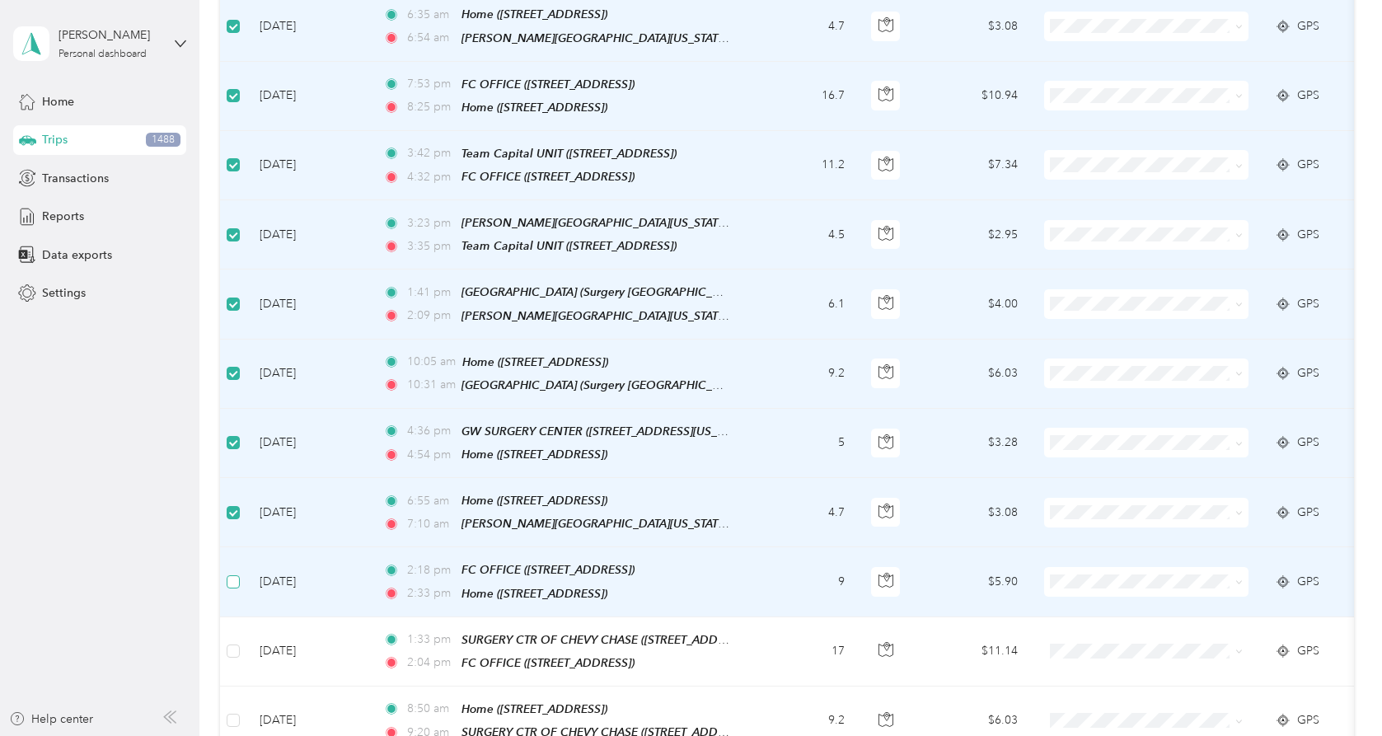
click at [238, 573] on label at bounding box center [233, 582] width 13 height 18
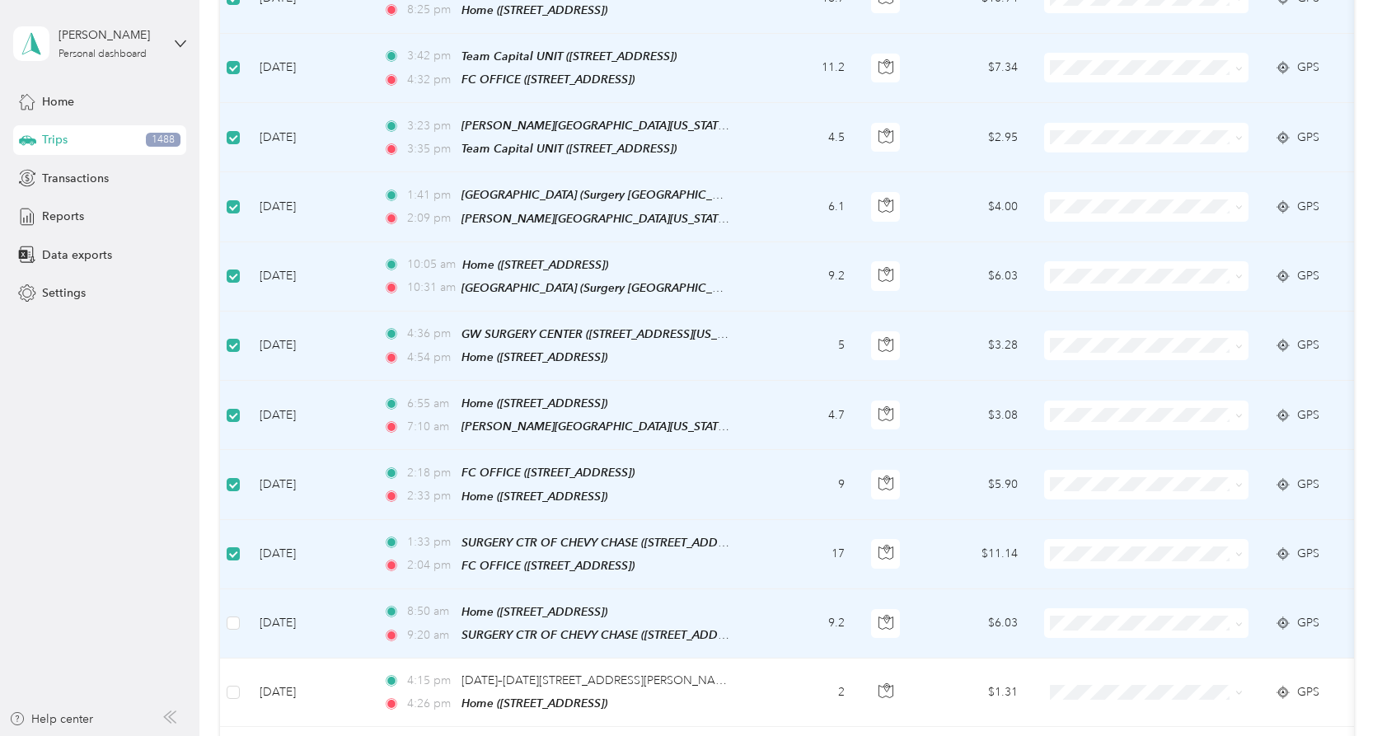
scroll to position [5234, 0]
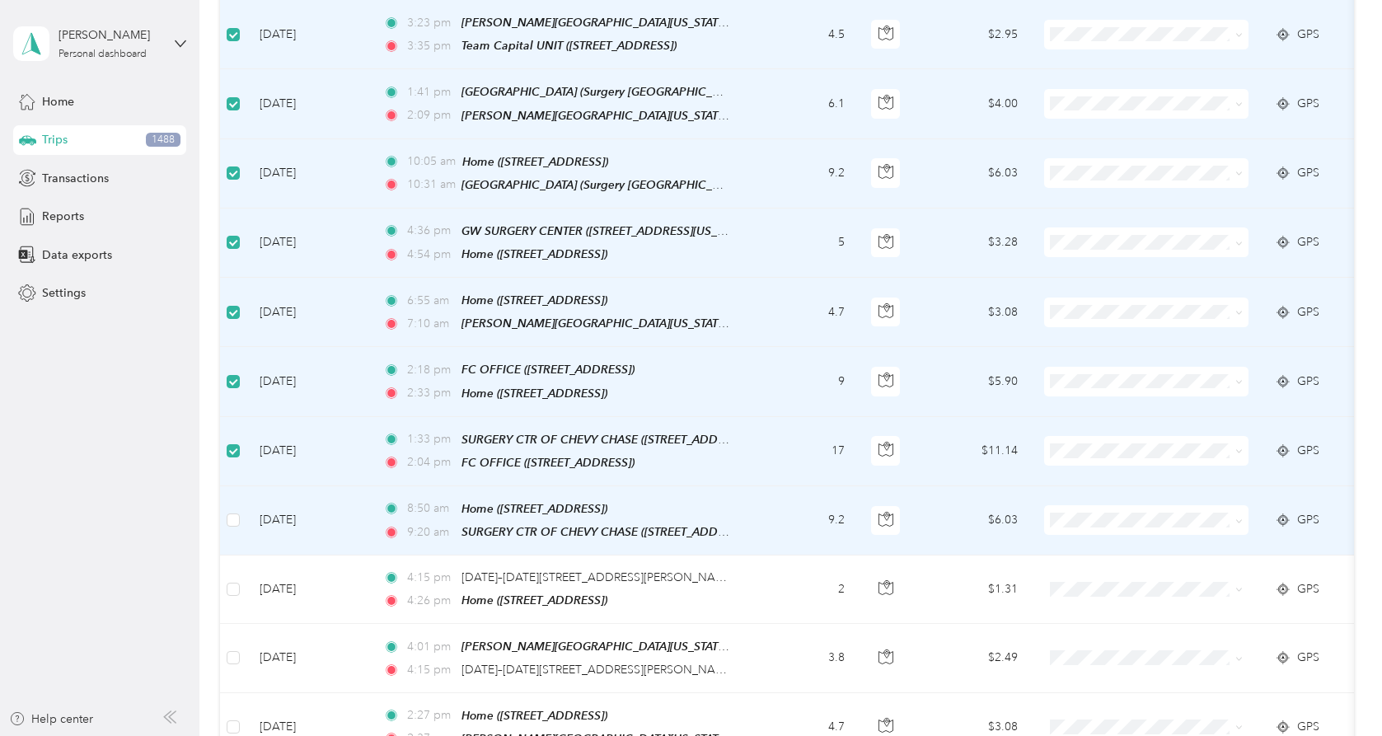
click at [240, 486] on td at bounding box center [233, 520] width 26 height 69
click at [241, 486] on td at bounding box center [233, 520] width 26 height 69
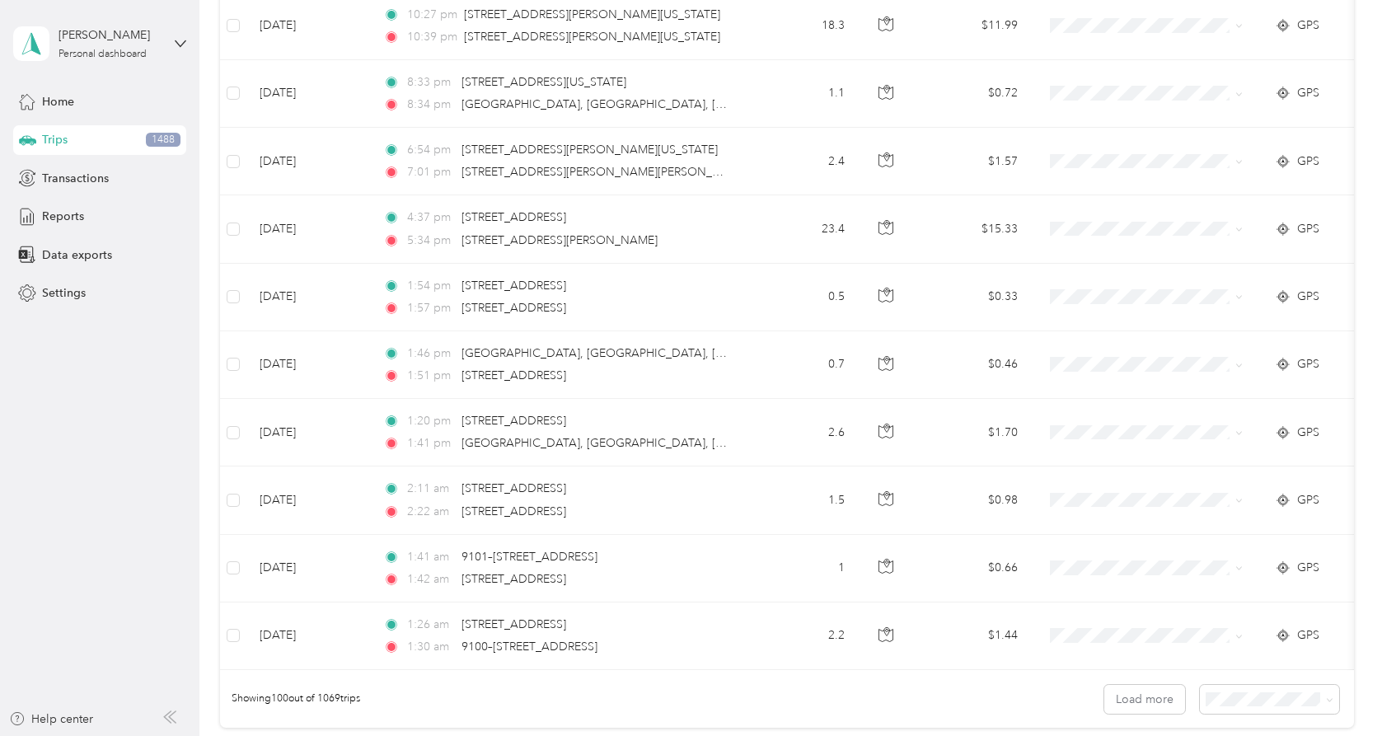
scroll to position [6500, 0]
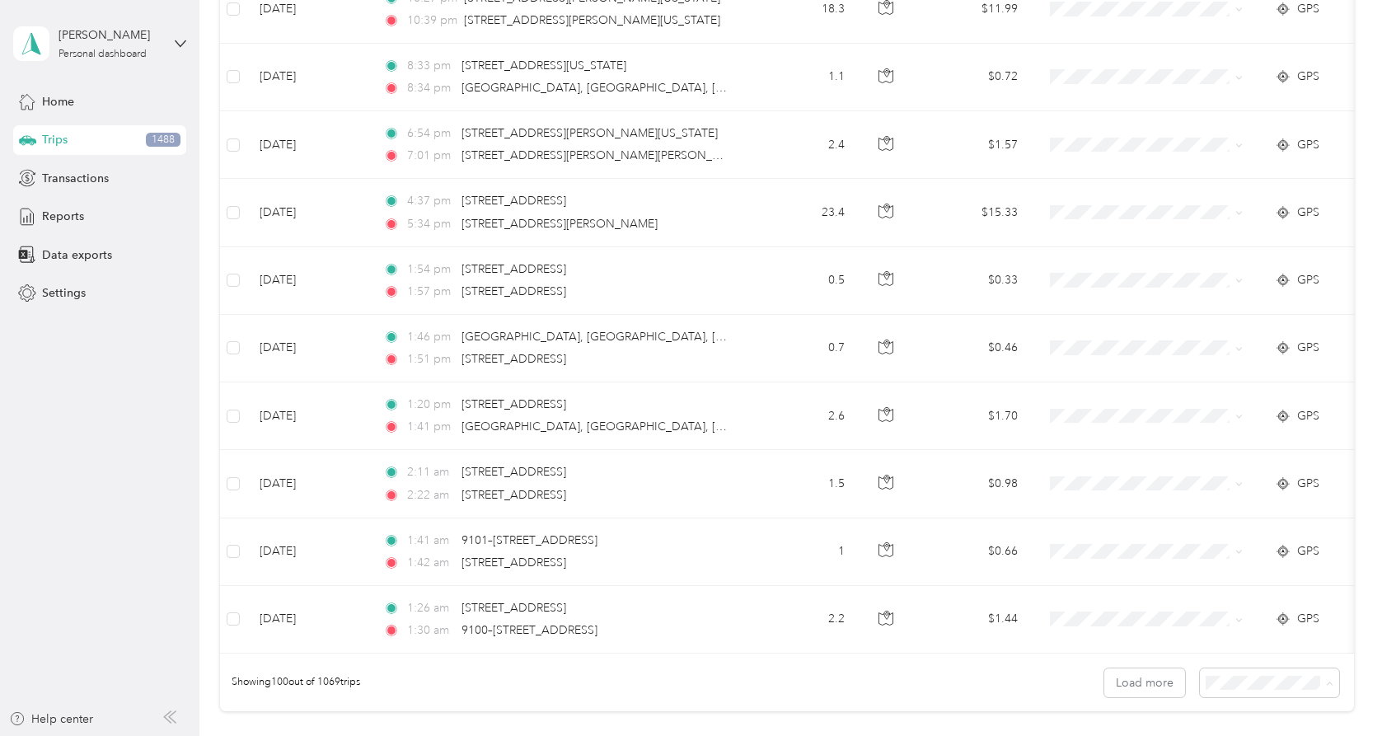
click at [1170, 705] on ol "25 per load 50 per load 100 per load" at bounding box center [1278, 692] width 140 height 87
click at [1164, 668] on button "Load more" at bounding box center [1144, 682] width 81 height 29
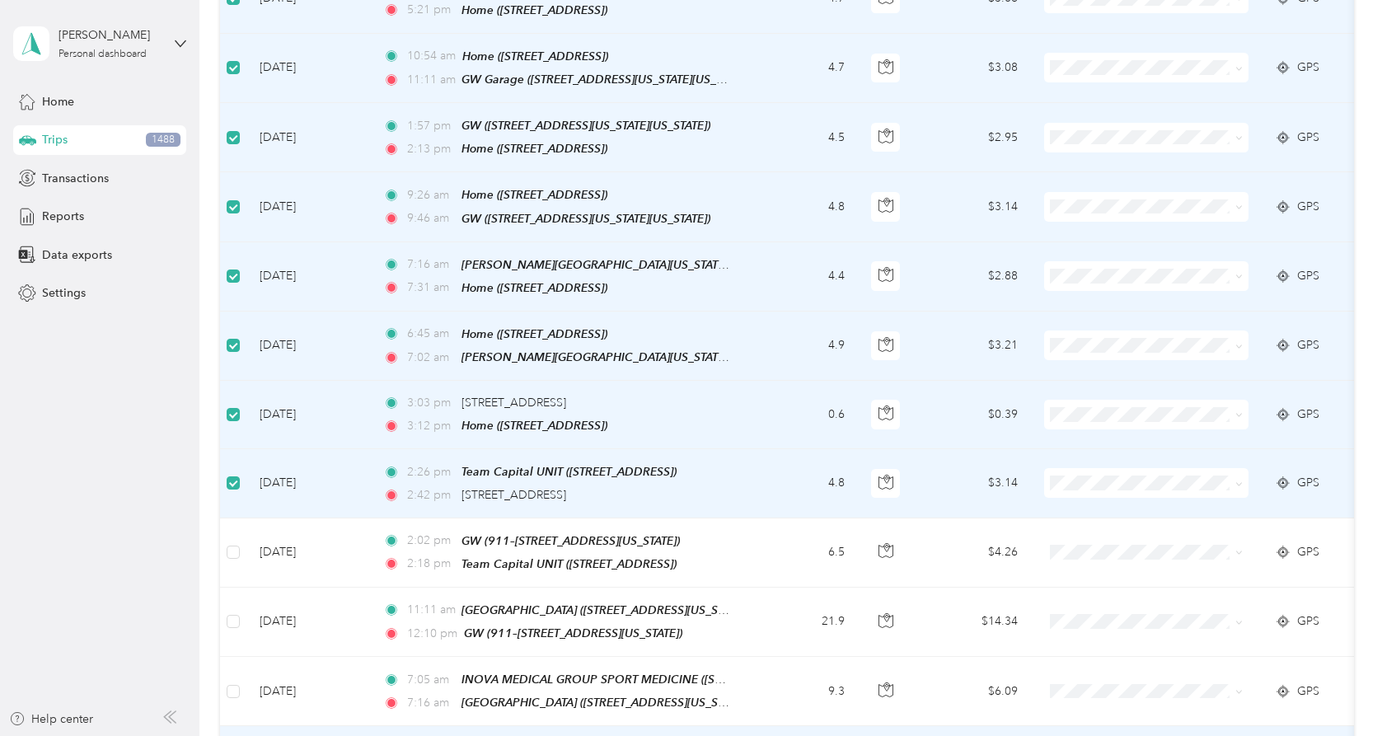
scroll to position [7936, 0]
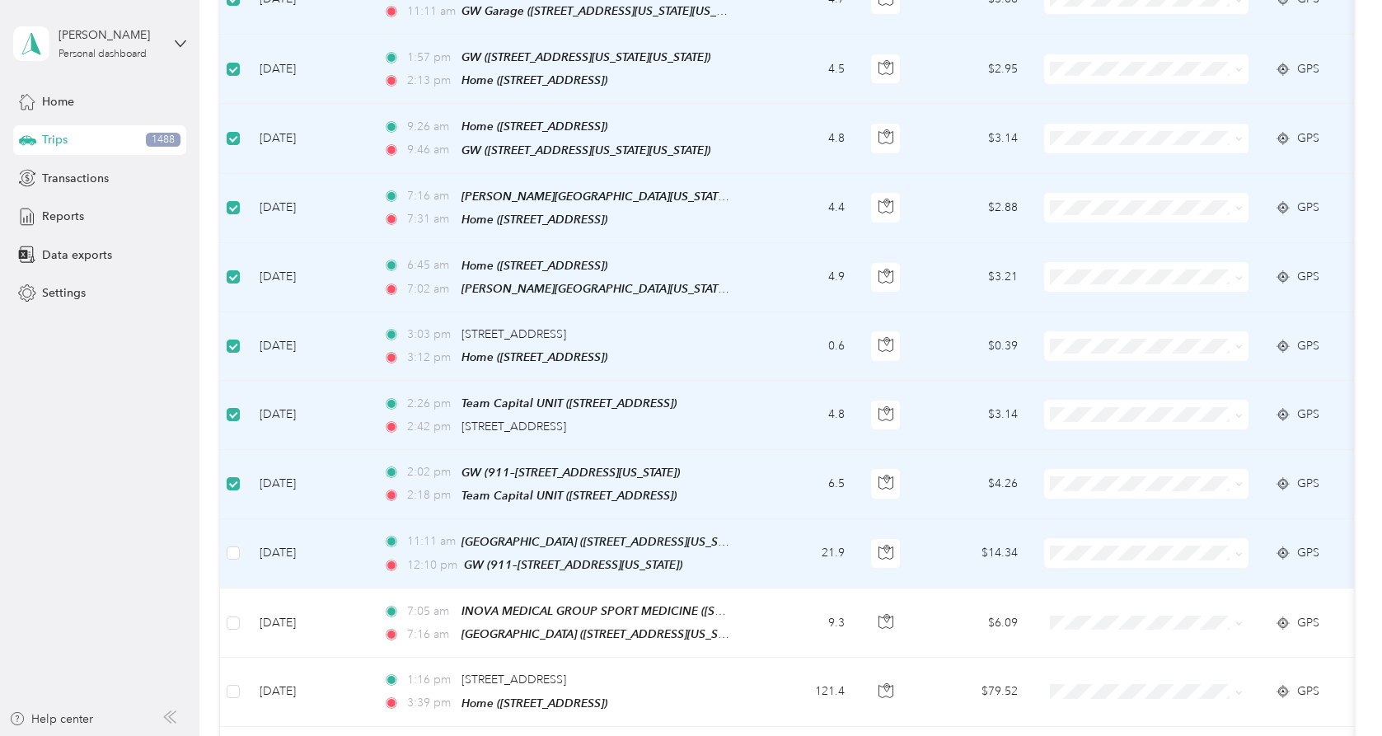
click at [232, 519] on td at bounding box center [233, 553] width 26 height 69
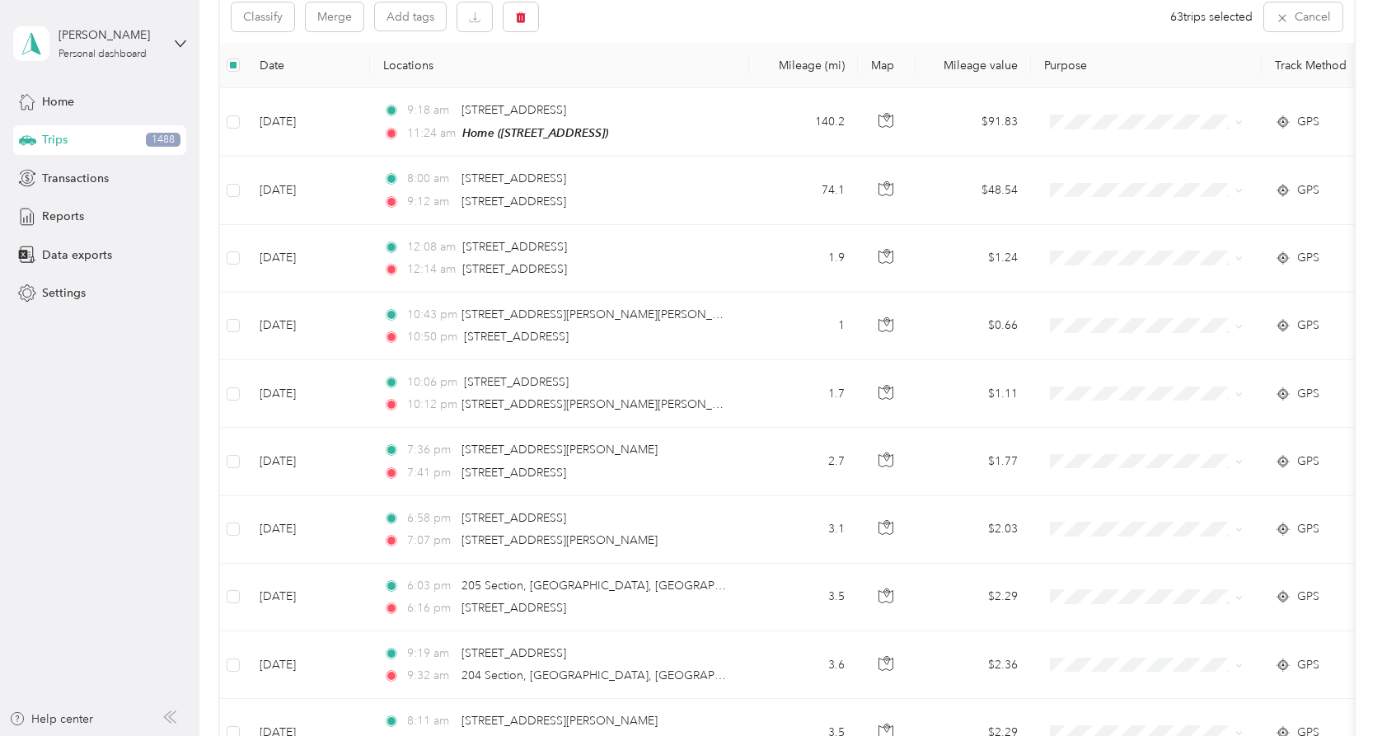
scroll to position [0, 0]
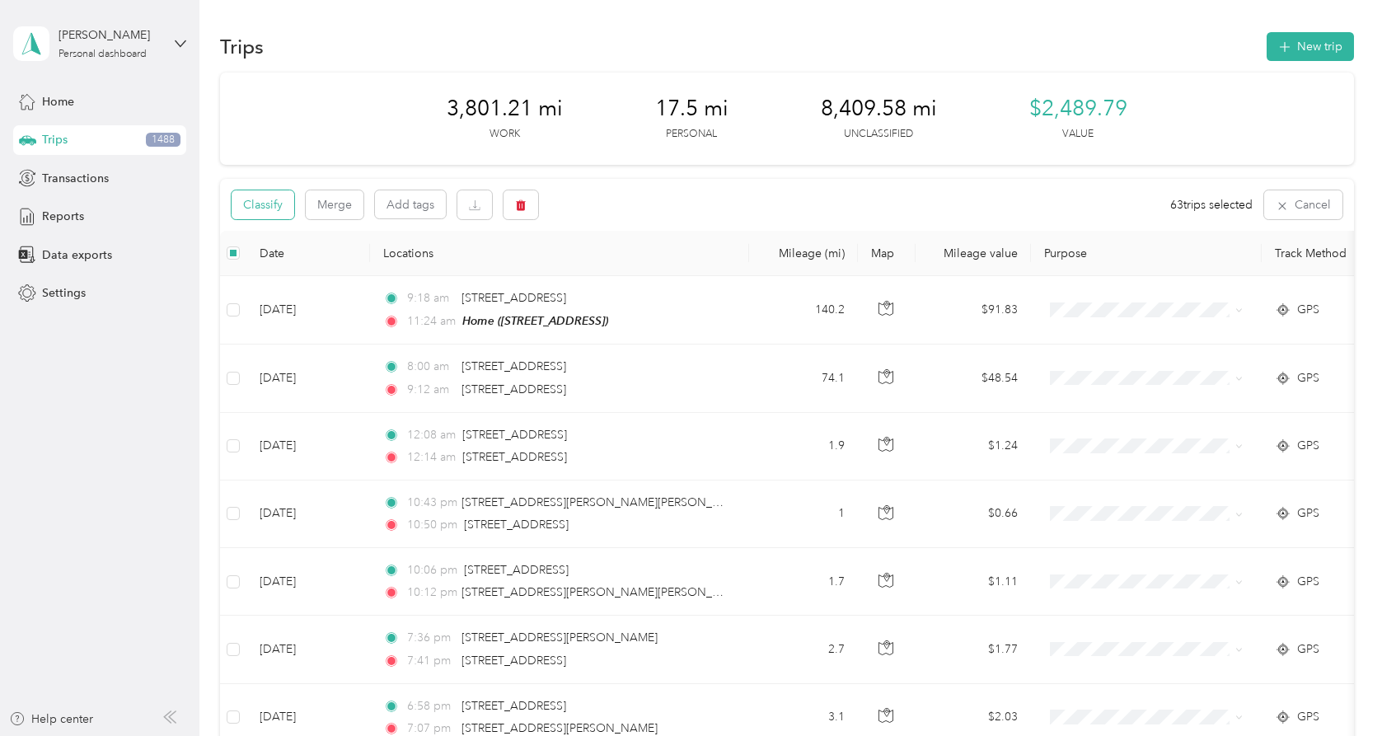
click at [272, 211] on button "Classify" at bounding box center [263, 204] width 63 height 29
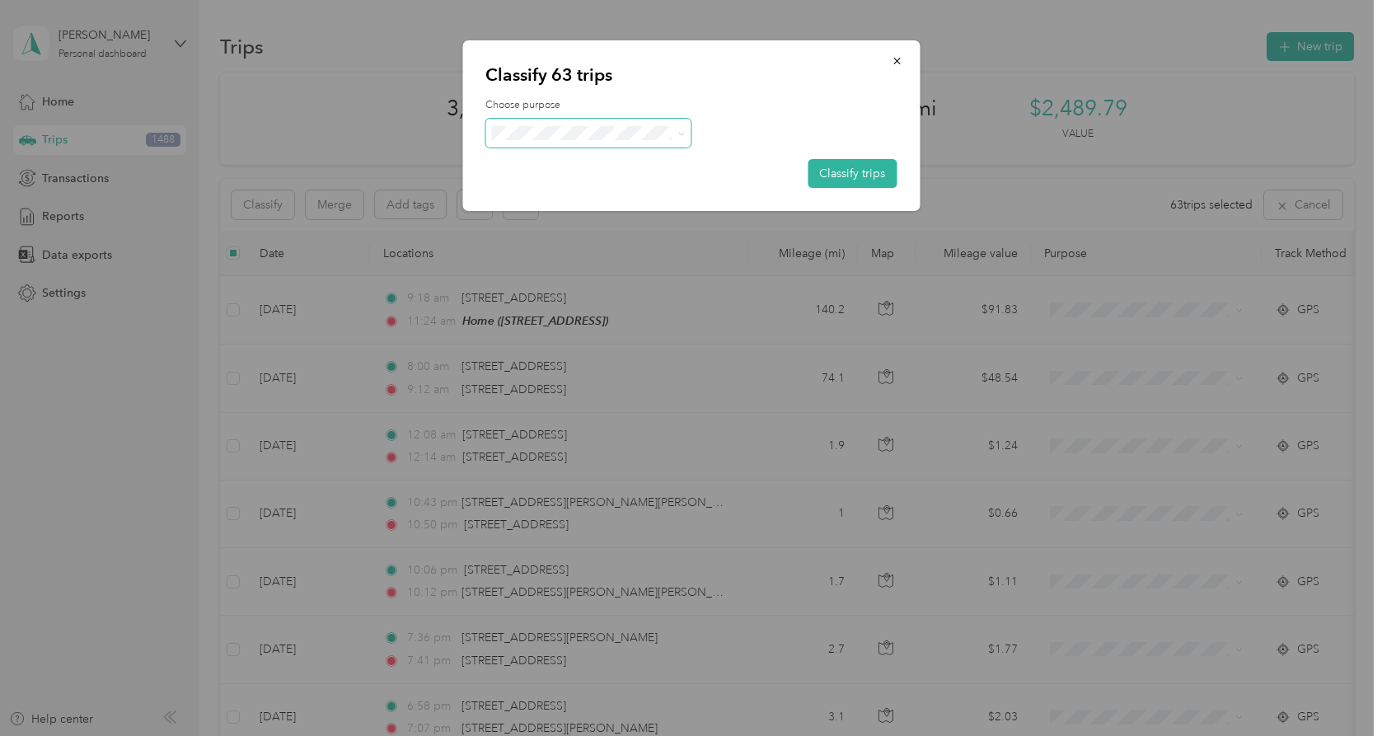
click at [595, 141] on span at bounding box center [588, 133] width 206 height 29
click at [681, 129] on span at bounding box center [681, 133] width 7 height 14
click at [626, 159] on span "Supreme Orthopedics" at bounding box center [603, 163] width 153 height 17
click at [818, 181] on button "Classify trips" at bounding box center [852, 173] width 89 height 29
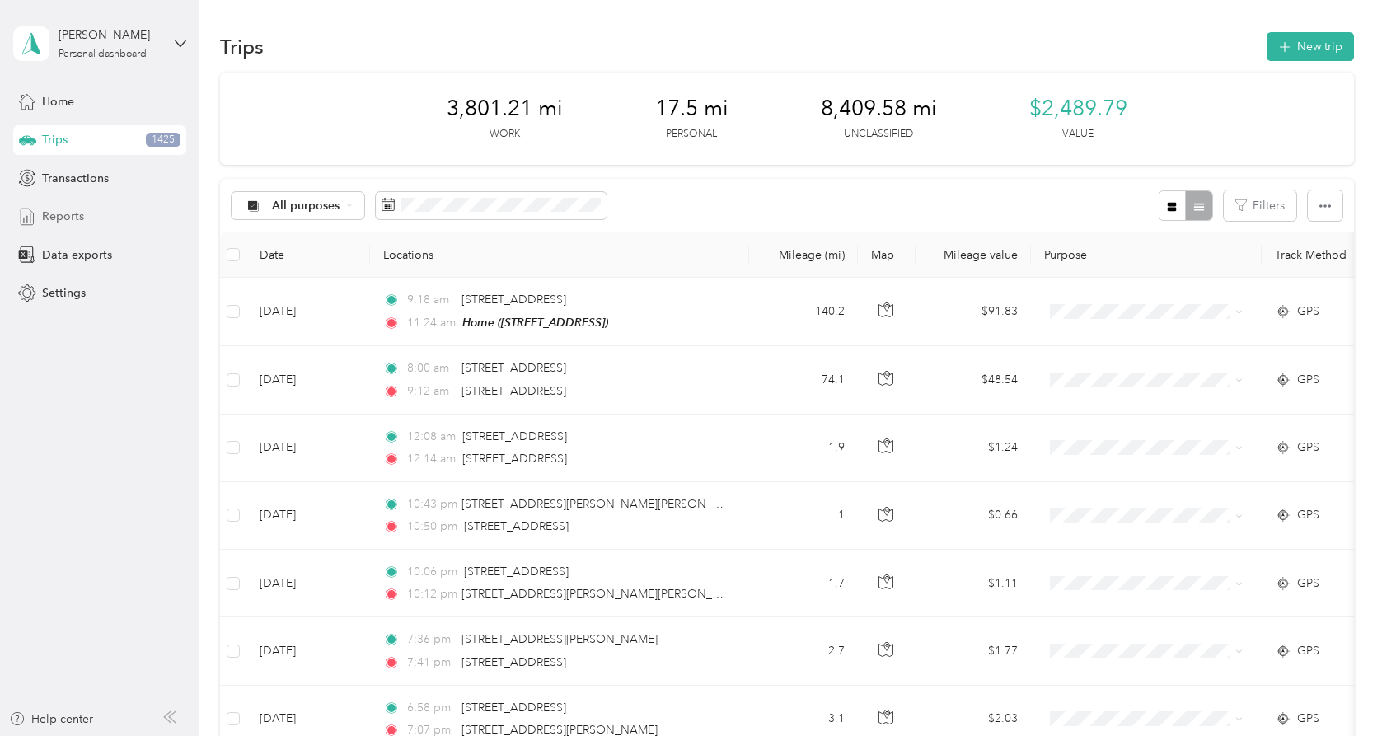
click at [79, 215] on span "Reports" at bounding box center [63, 216] width 42 height 17
